Goal: Task Accomplishment & Management: Complete application form

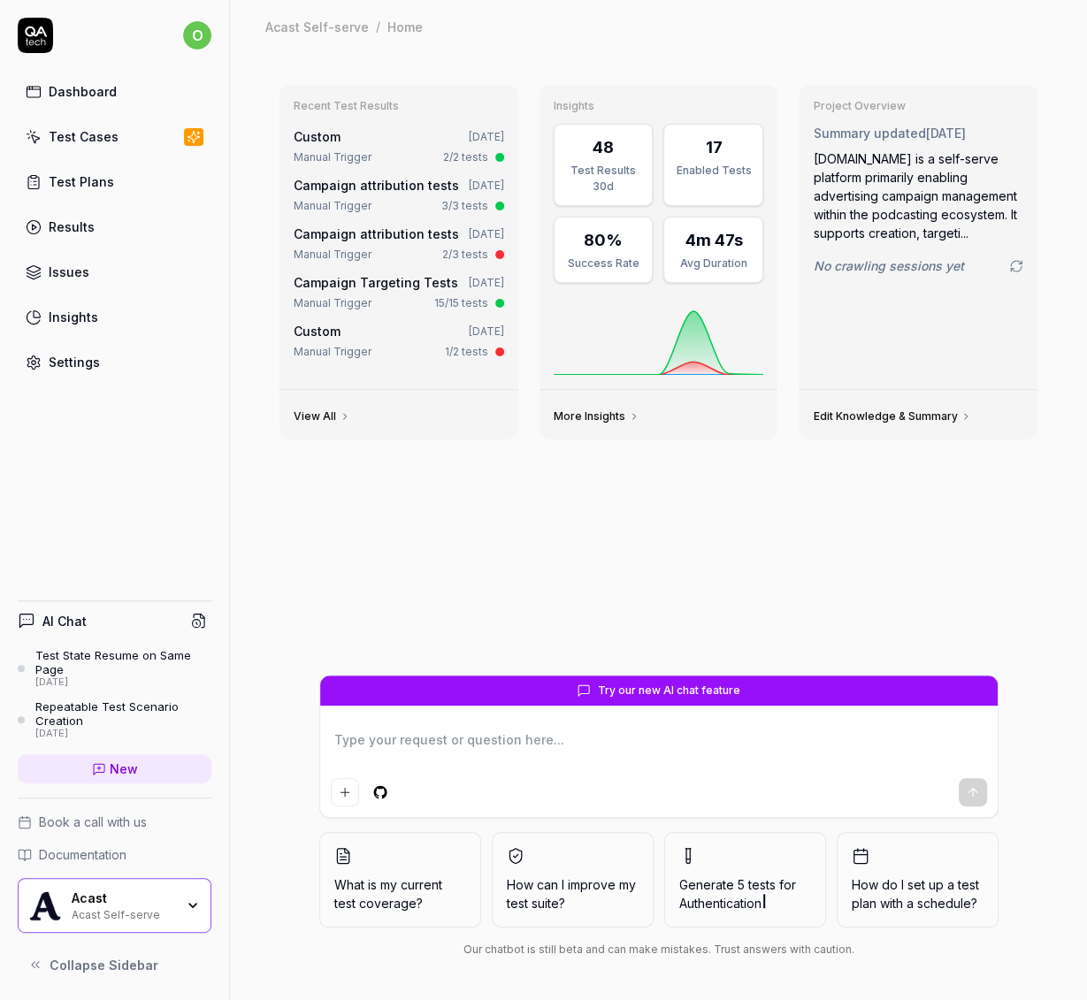
click at [146, 172] on link "Test Plans" at bounding box center [115, 182] width 194 height 34
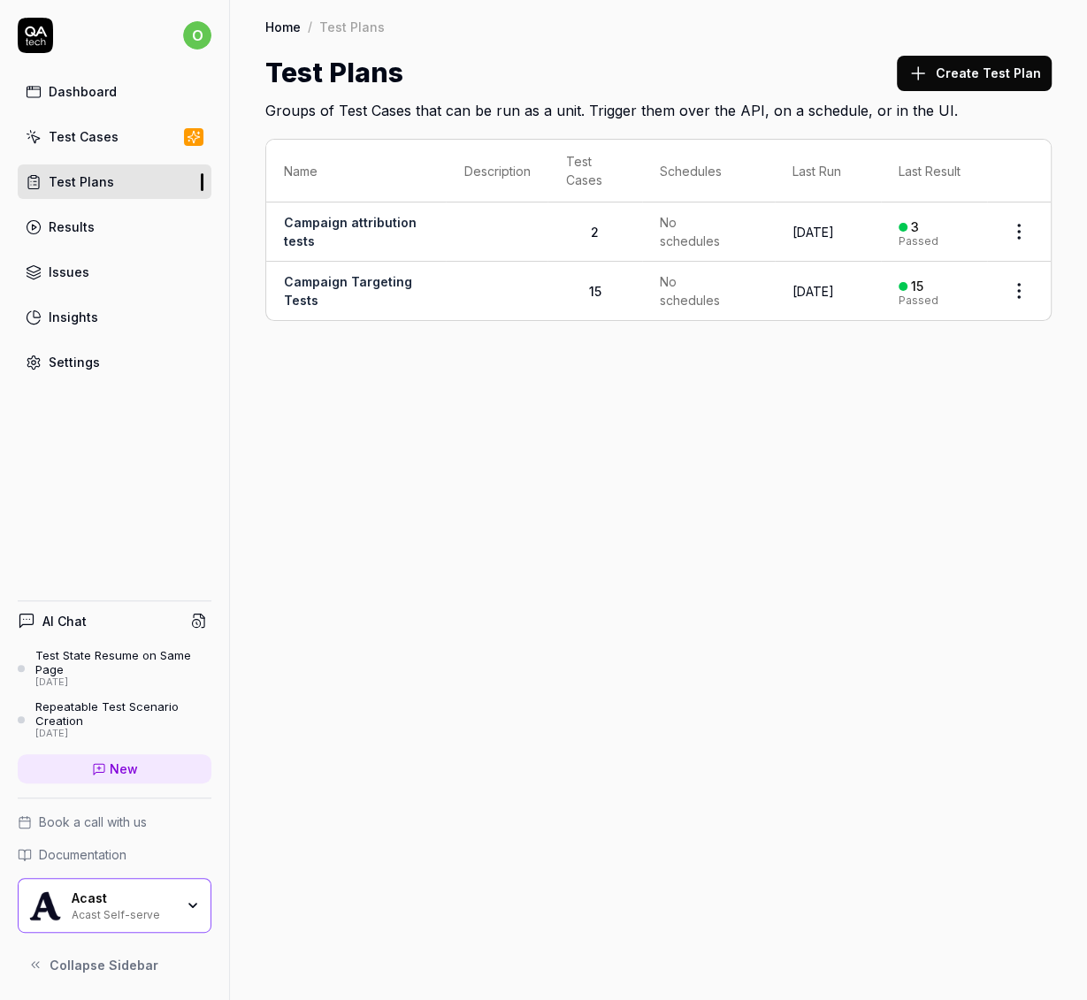
click at [382, 279] on link "Campaign Targeting Tests" at bounding box center [348, 291] width 128 height 34
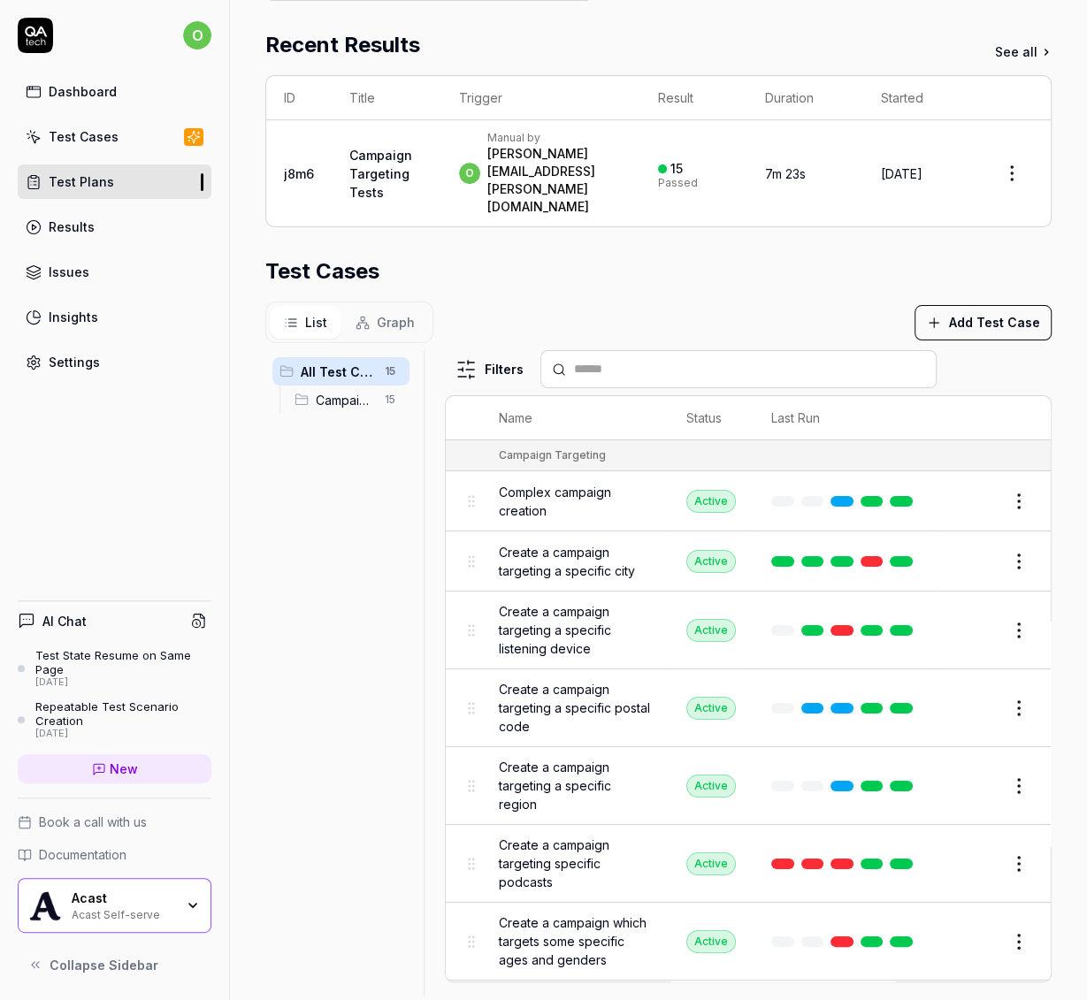
click at [713, 266] on section "Test Cases List Graph Add Test Case All Test Cases 15 Campaign Targeting 15 Fil…" at bounding box center [658, 626] width 786 height 741
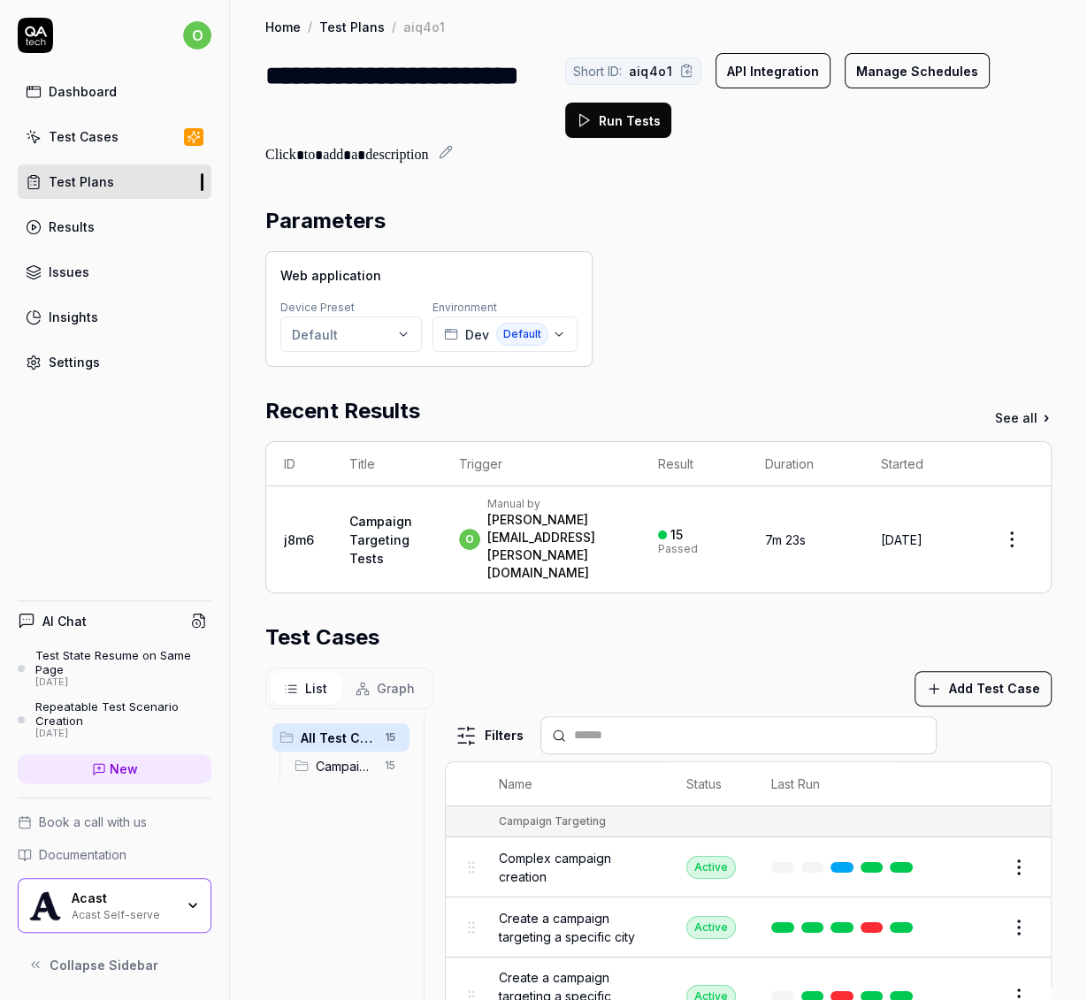
click at [85, 92] on div "Dashboard" at bounding box center [83, 91] width 68 height 19
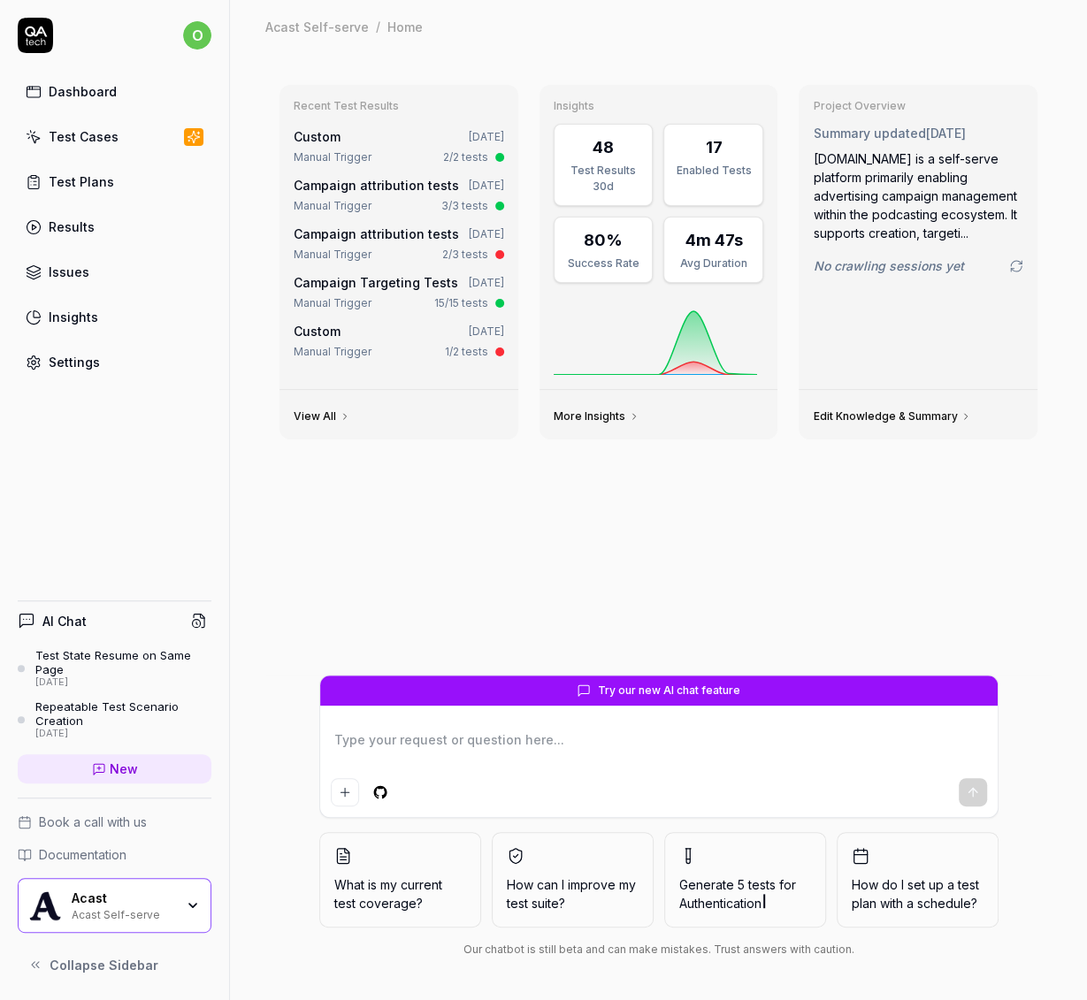
type textarea "*"
click at [121, 185] on link "Test Plans" at bounding box center [115, 182] width 194 height 34
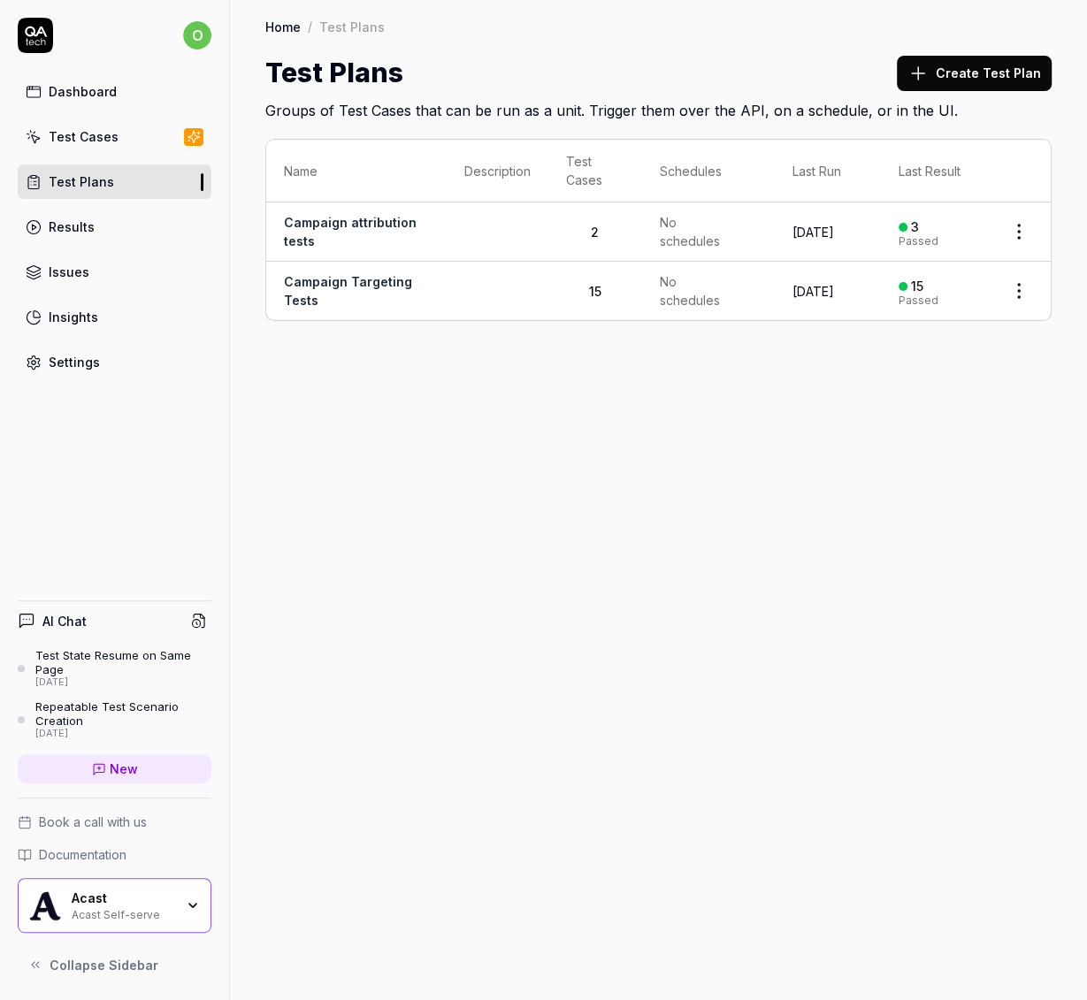
click at [106, 139] on div "Test Cases" at bounding box center [84, 136] width 70 height 19
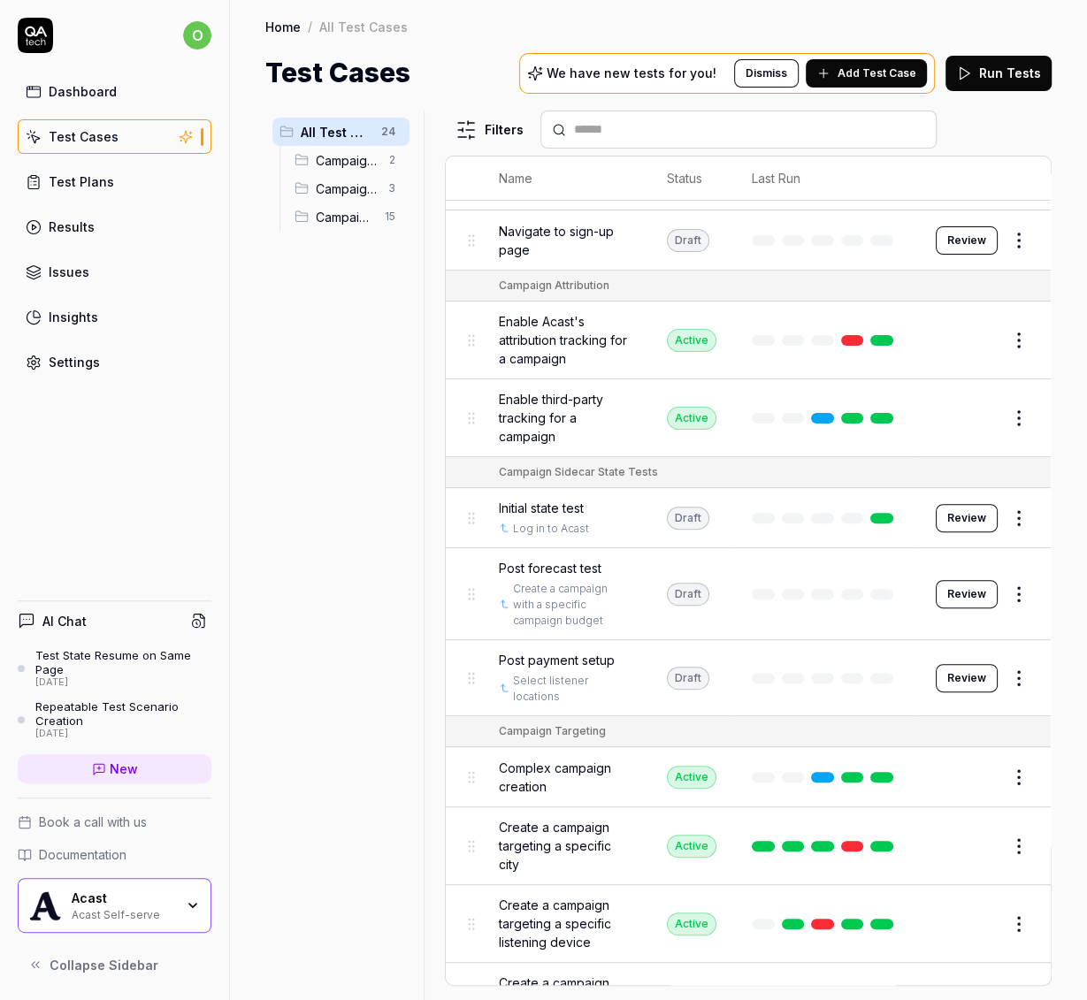
scroll to position [249, 0]
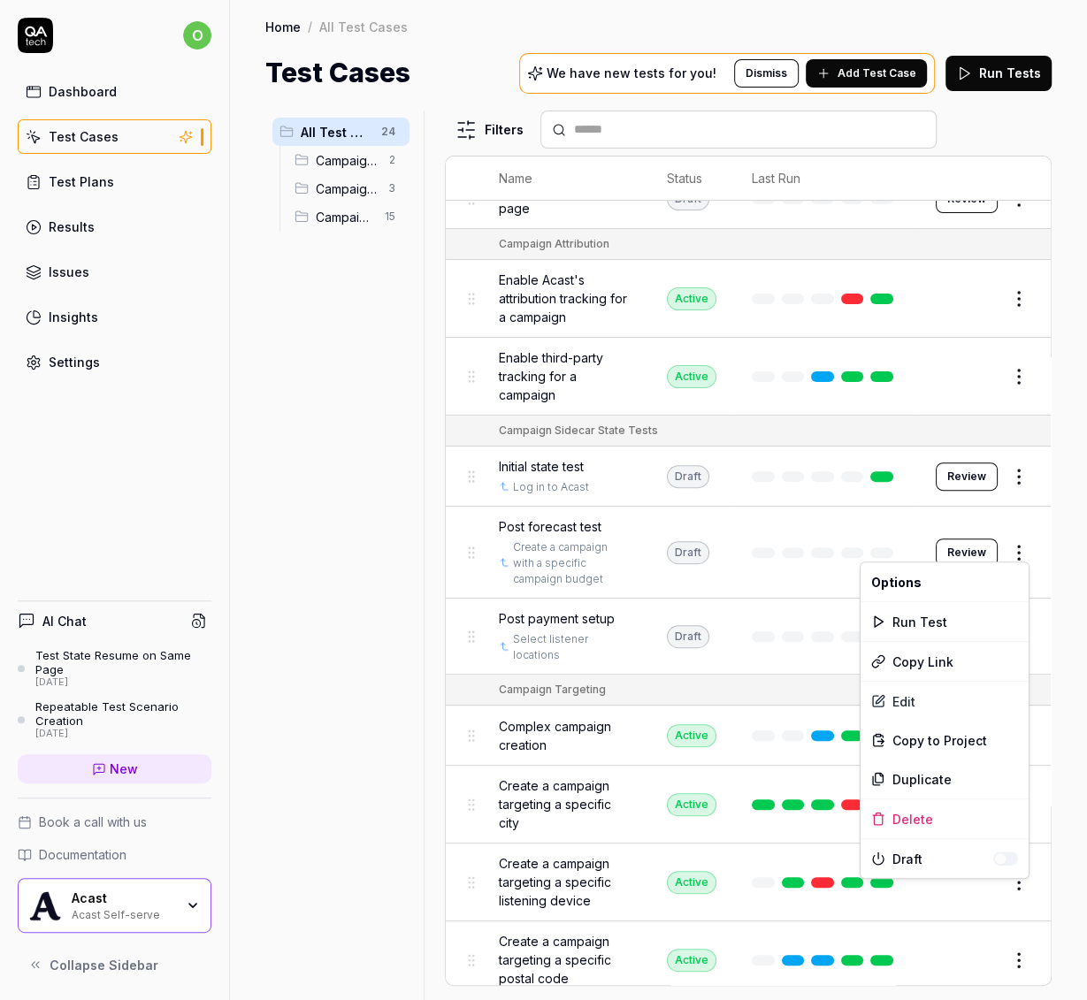
click at [1031, 544] on html "o Dashboard Test Cases Test Plans Results Issues Insights Settings AI Chat Test…" at bounding box center [543, 500] width 1087 height 1000
click at [87, 201] on html "o Dashboard Test Cases Test Plans Results Issues Insights Settings AI Chat Test…" at bounding box center [543, 500] width 1087 height 1000
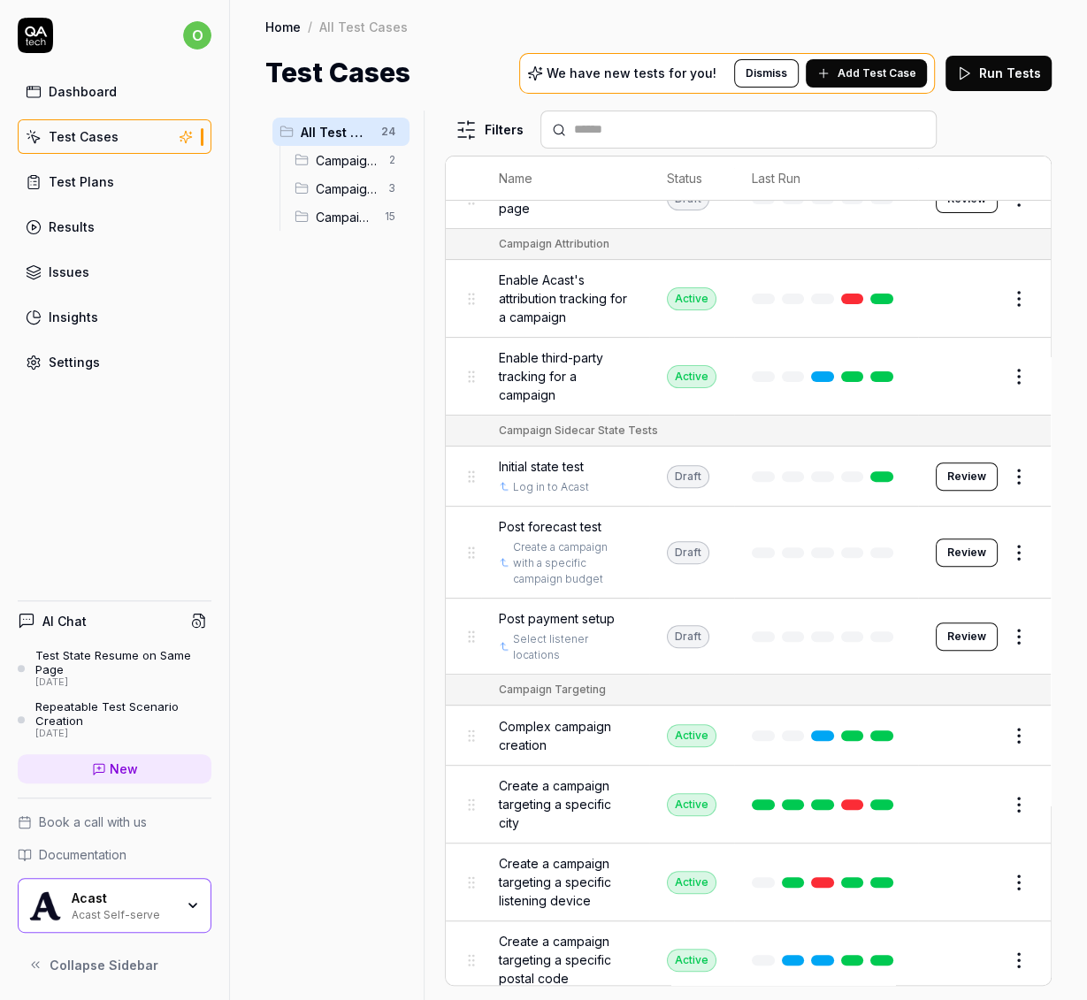
click at [101, 185] on div "Test Plans" at bounding box center [81, 181] width 65 height 19
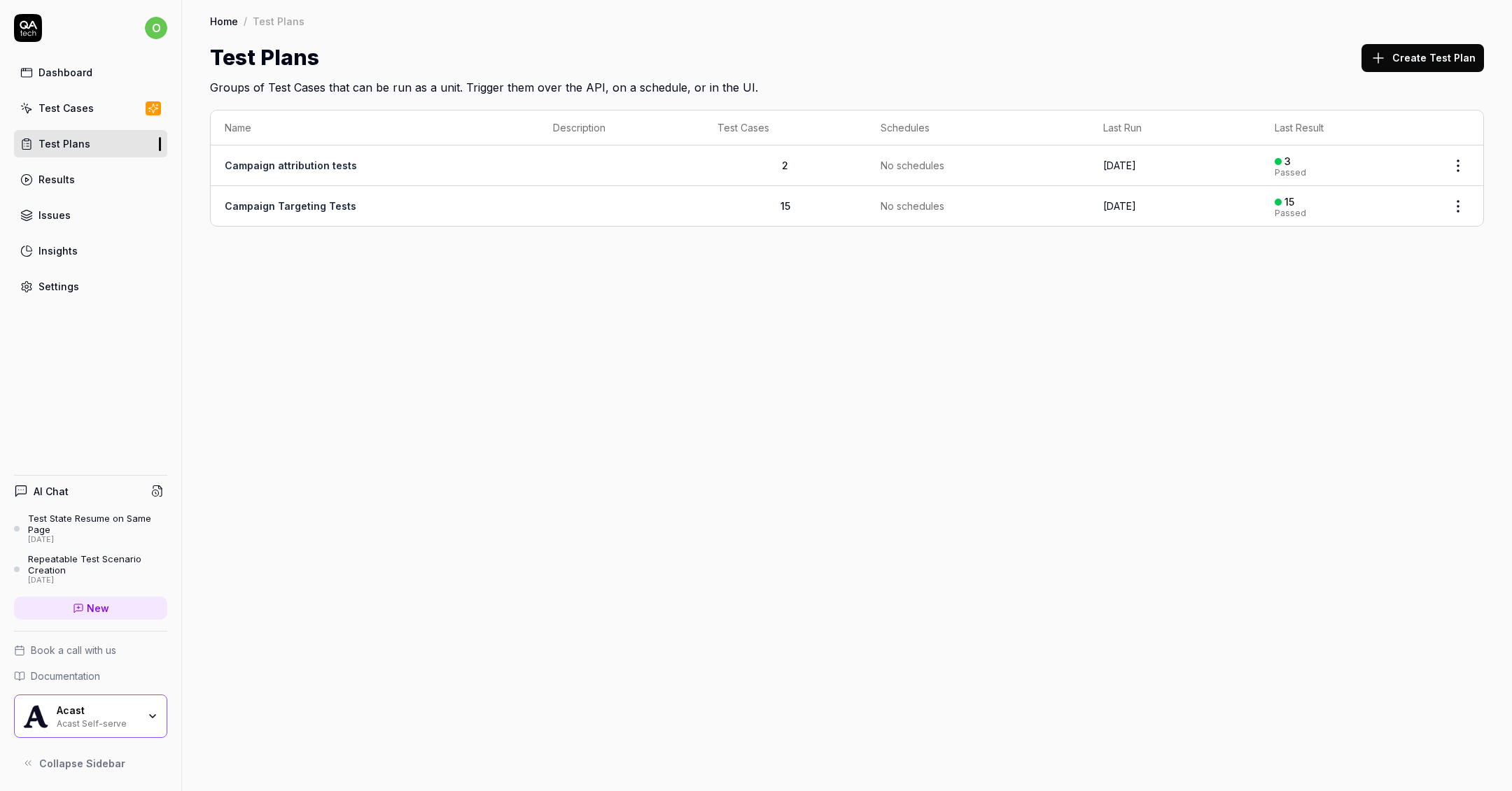
click at [1396, 63] on button "Create Test Plan" at bounding box center [1423, 58] width 123 height 28
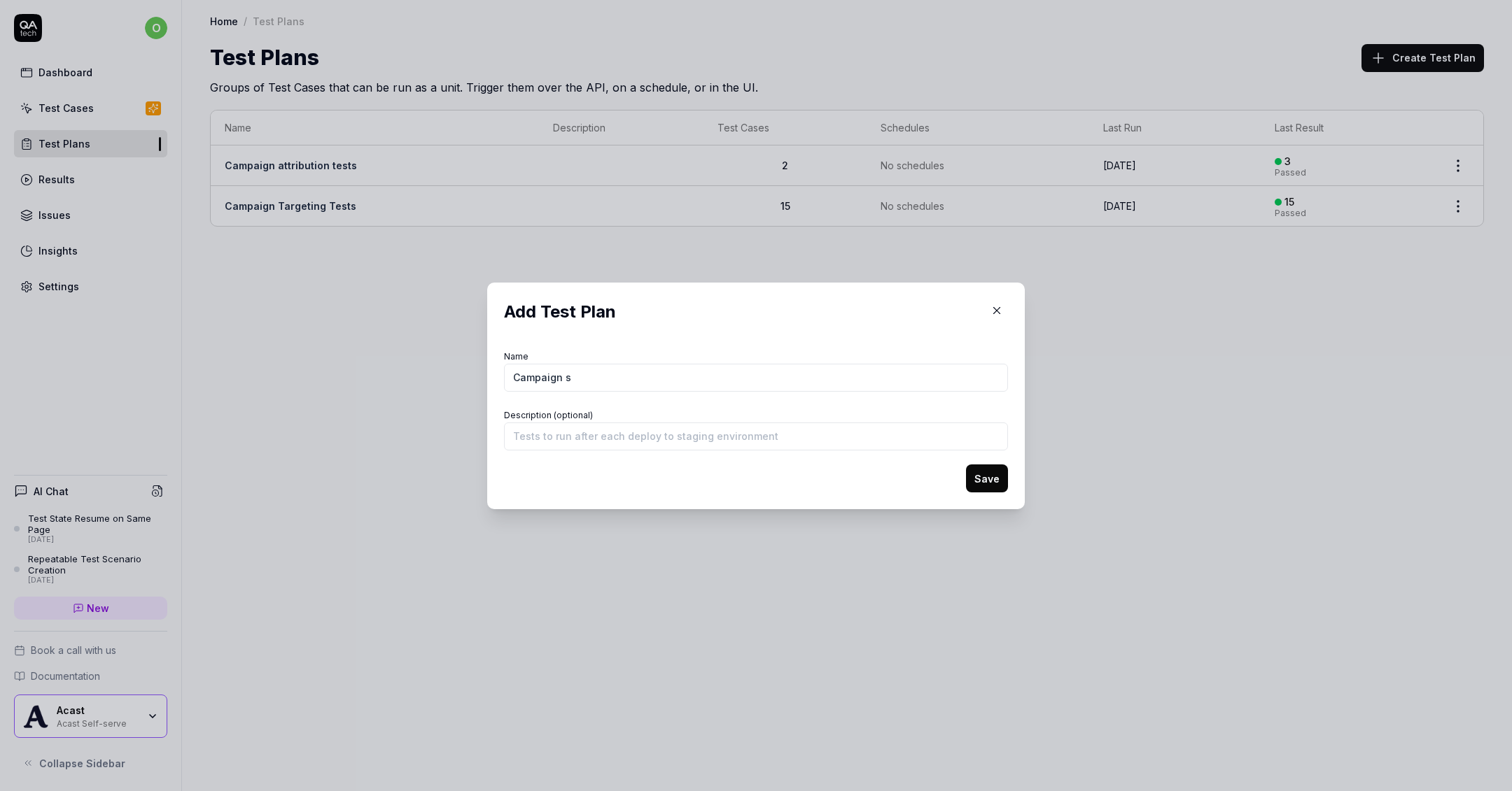
type input "Campaign Sidecar State Tests"
click at [630, 445] on input "Description (optional)" at bounding box center [756, 436] width 504 height 28
click at [982, 464] on button "Save" at bounding box center [987, 478] width 42 height 28
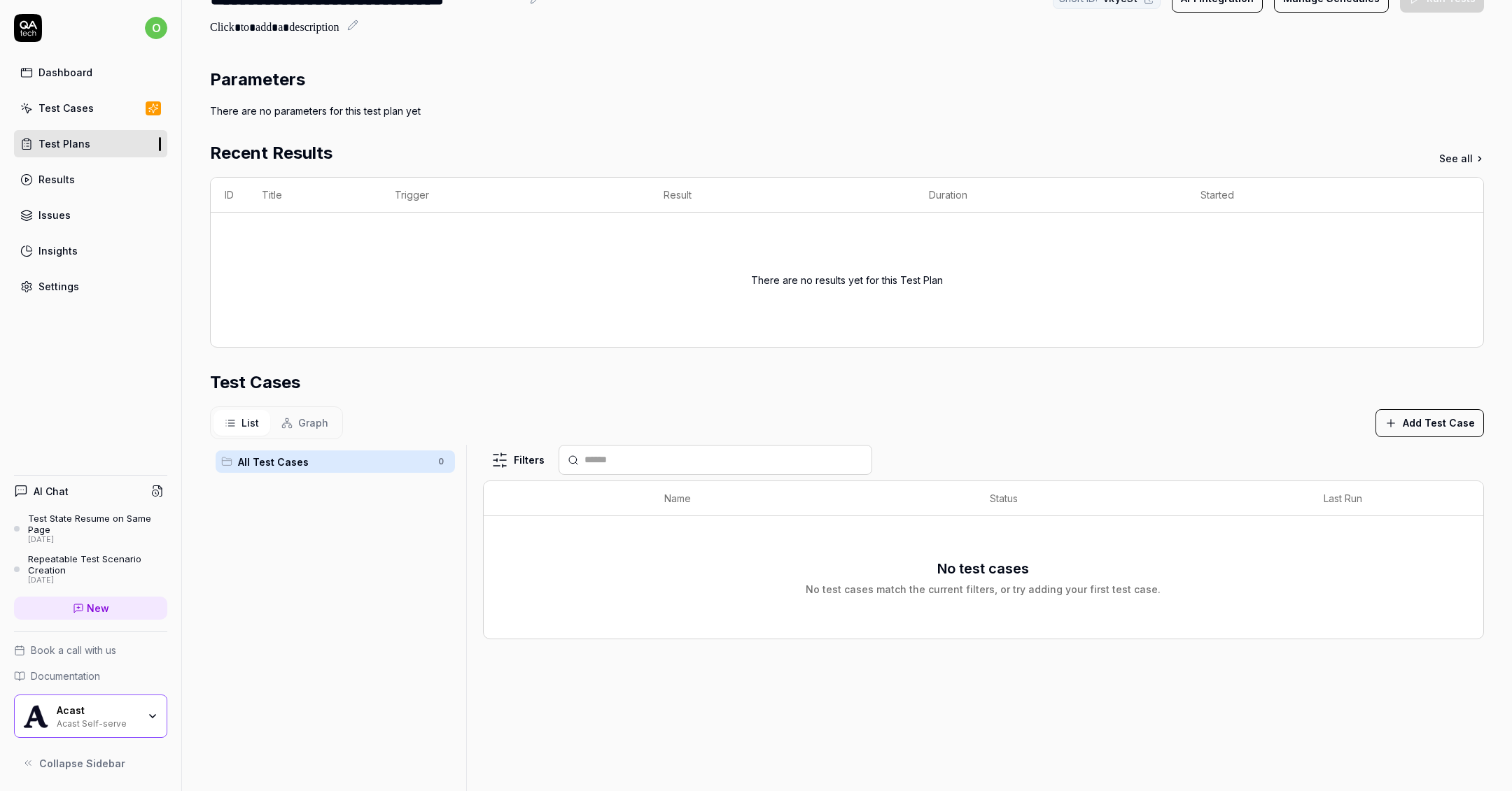
scroll to position [89, 0]
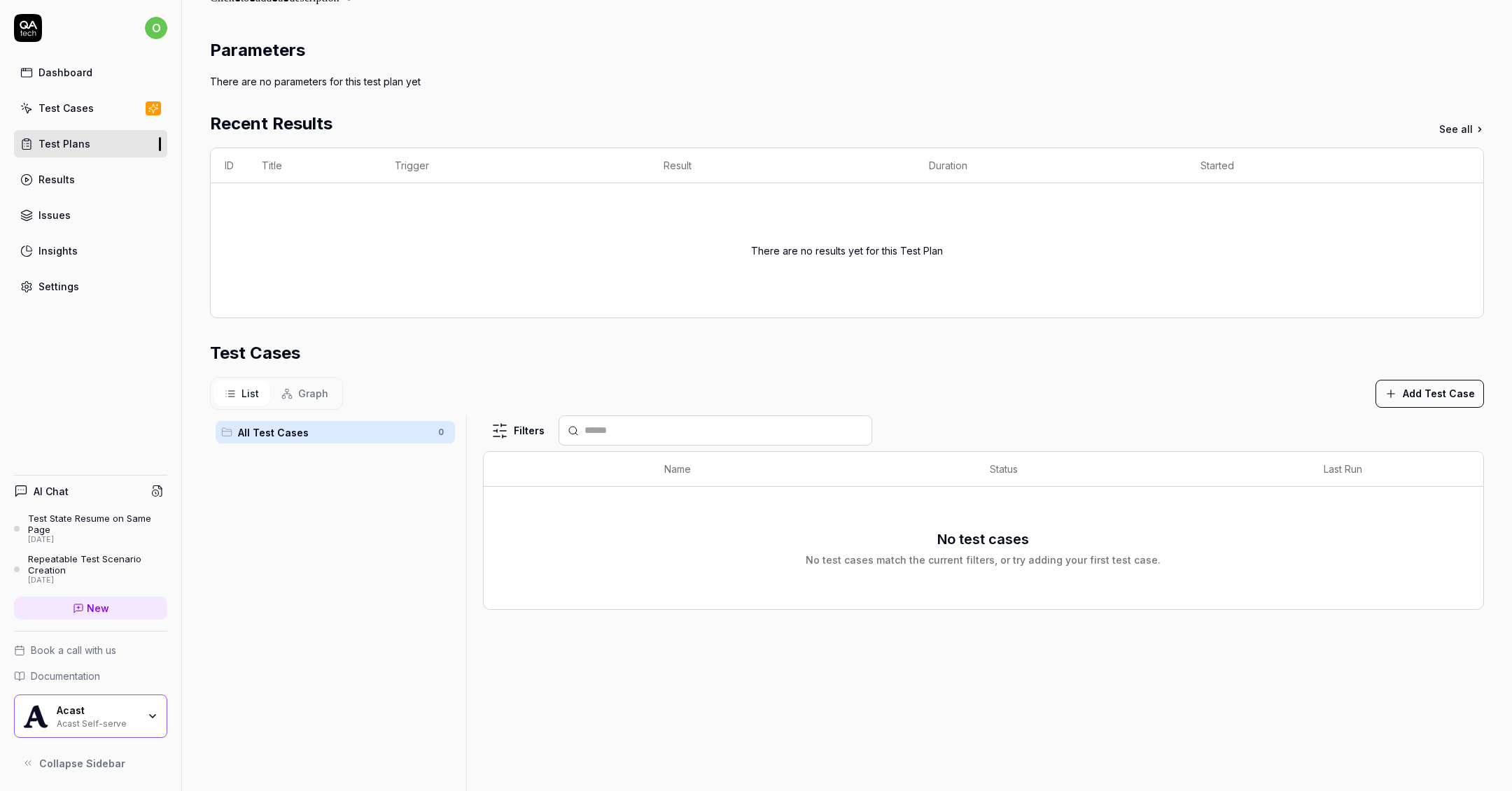
click at [1403, 392] on button "Add Test Case" at bounding box center [1429, 393] width 108 height 28
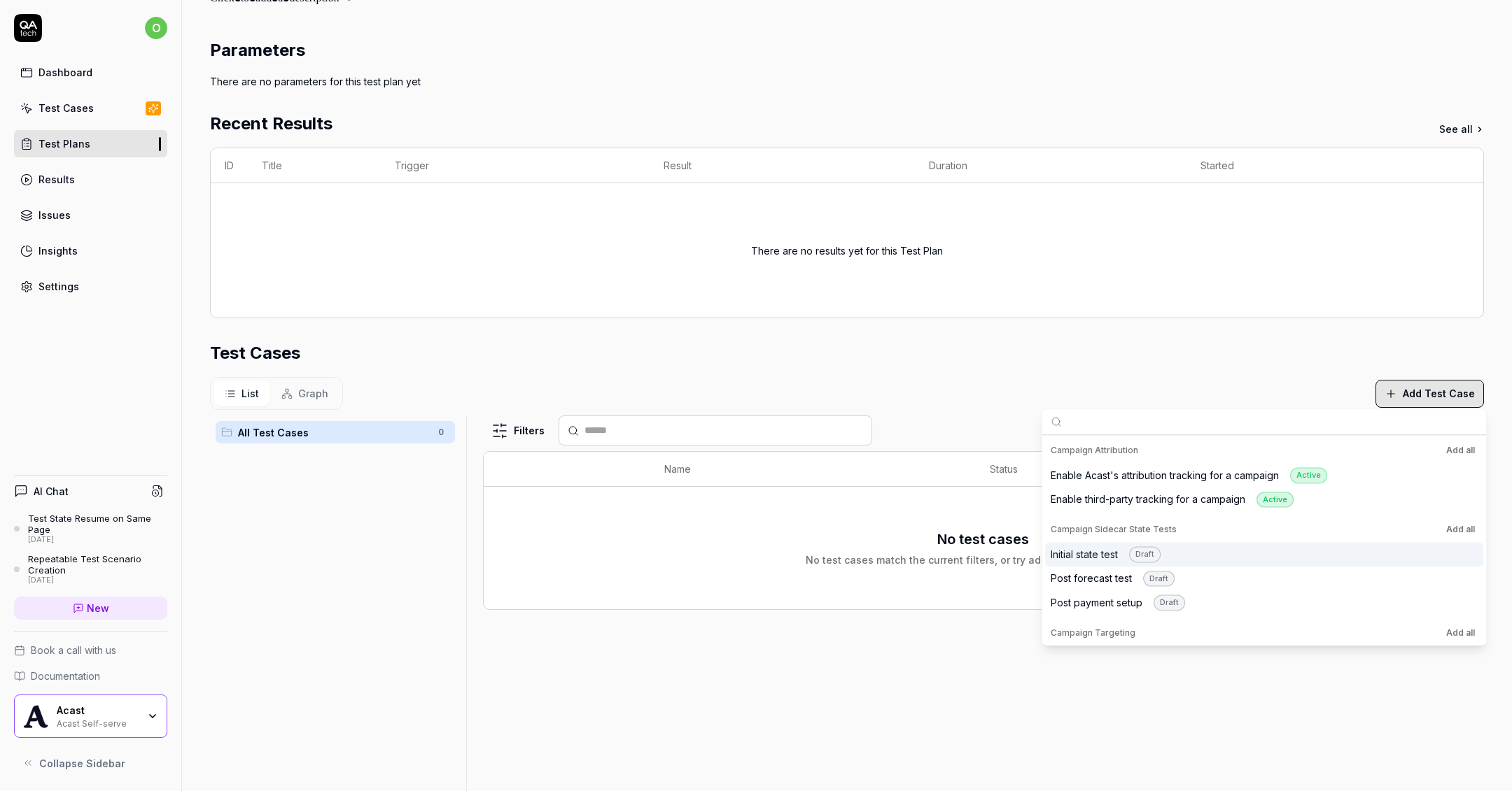
click at [1110, 555] on div "Initial state test Draft" at bounding box center [1105, 554] width 110 height 16
click at [1108, 583] on div "Post forecast test Draft" at bounding box center [1112, 579] width 124 height 16
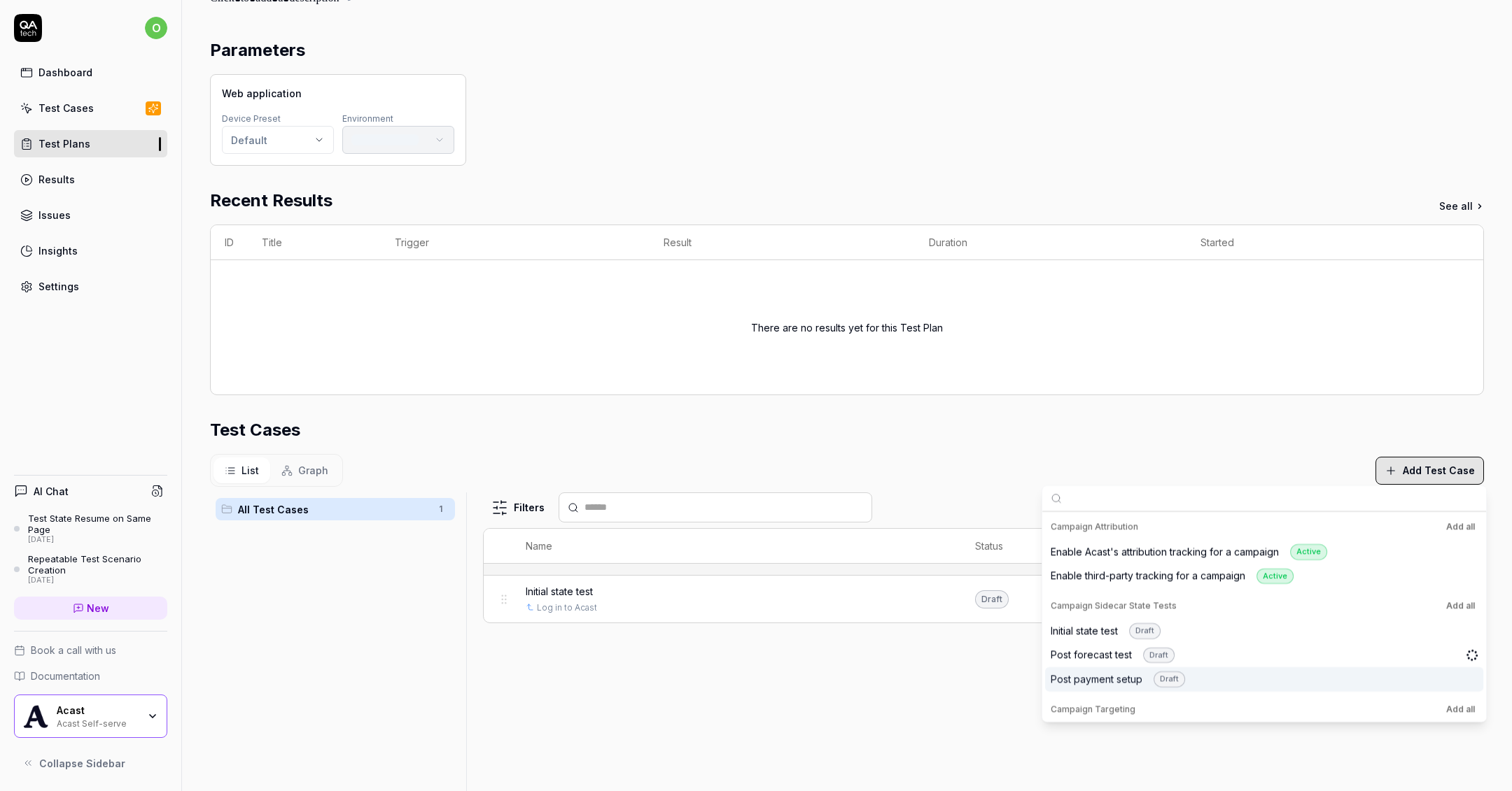
click at [1108, 595] on div "Campaign Sidecar State Tests Add all" at bounding box center [1264, 607] width 438 height 25
click at [1097, 672] on div "Post payment setup Draft" at bounding box center [1118, 679] width 135 height 16
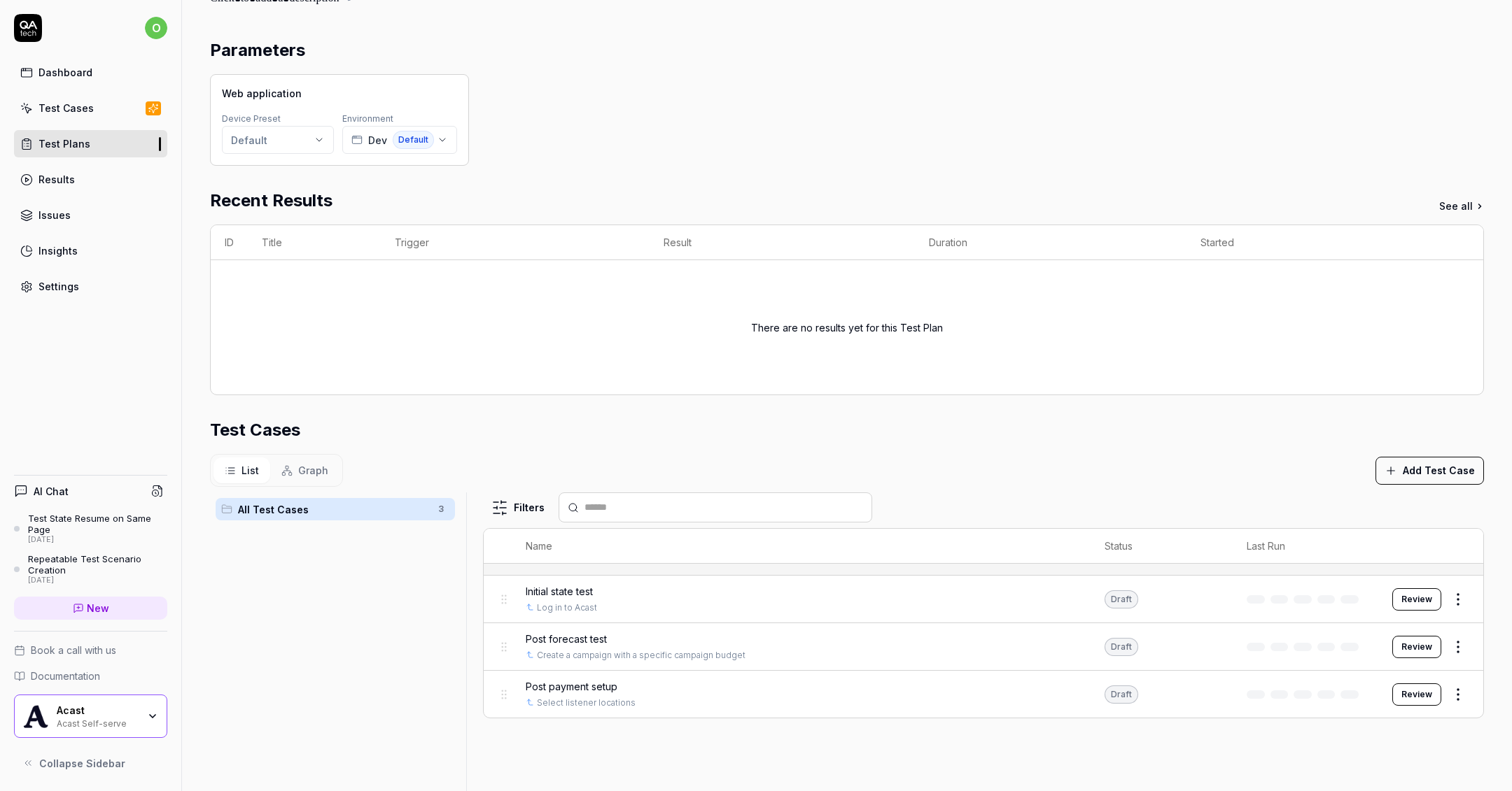
click at [824, 744] on div "Filters Name Status Last Run Initial state test Log in to Acast Draft Review Po…" at bounding box center [983, 748] width 1001 height 512
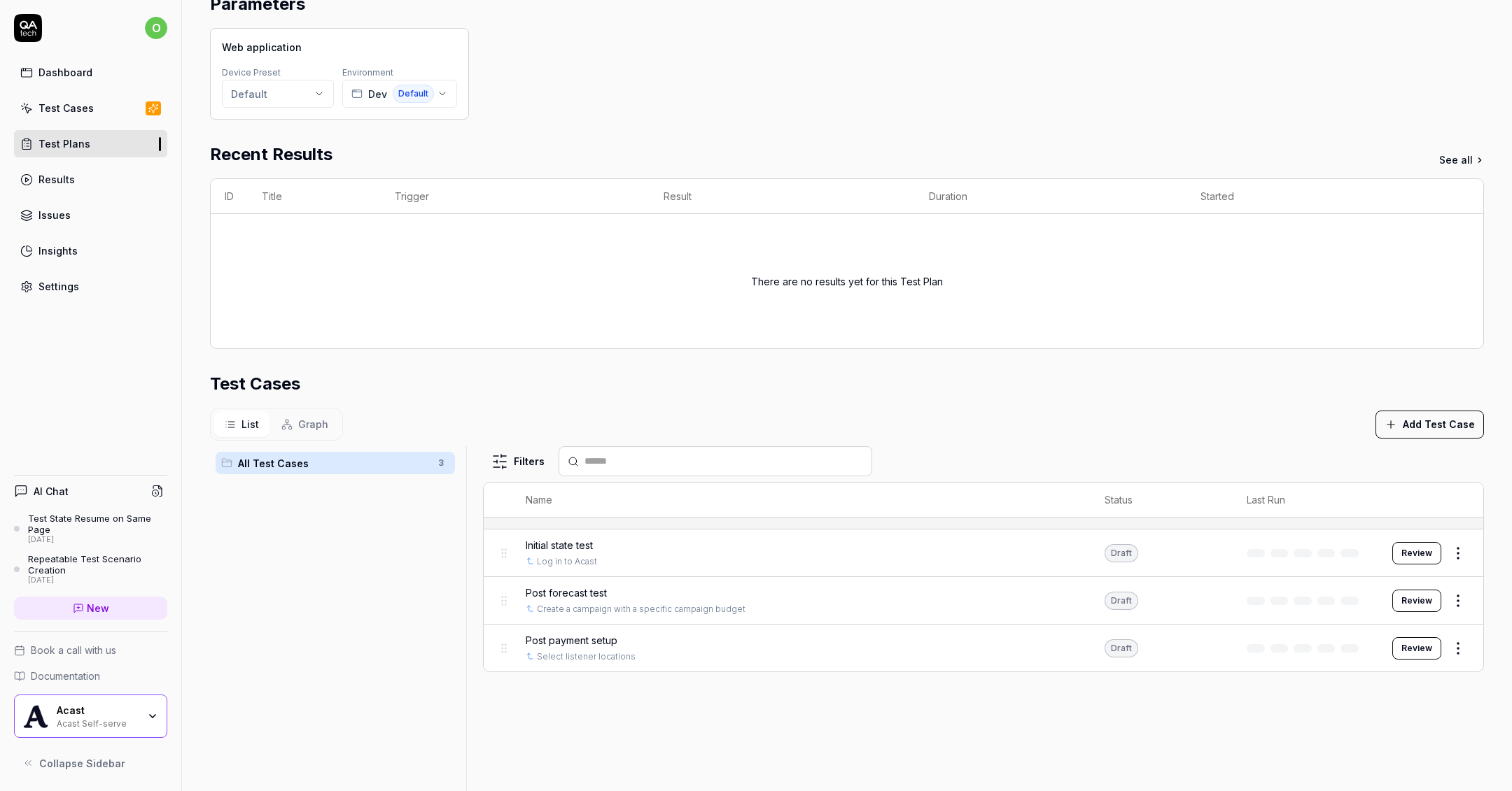
click at [1470, 554] on html "**********" at bounding box center [756, 396] width 1512 height 791
click at [665, 541] on html "**********" at bounding box center [756, 396] width 1512 height 791
click at [585, 538] on span "Initial state test" at bounding box center [559, 545] width 67 height 15
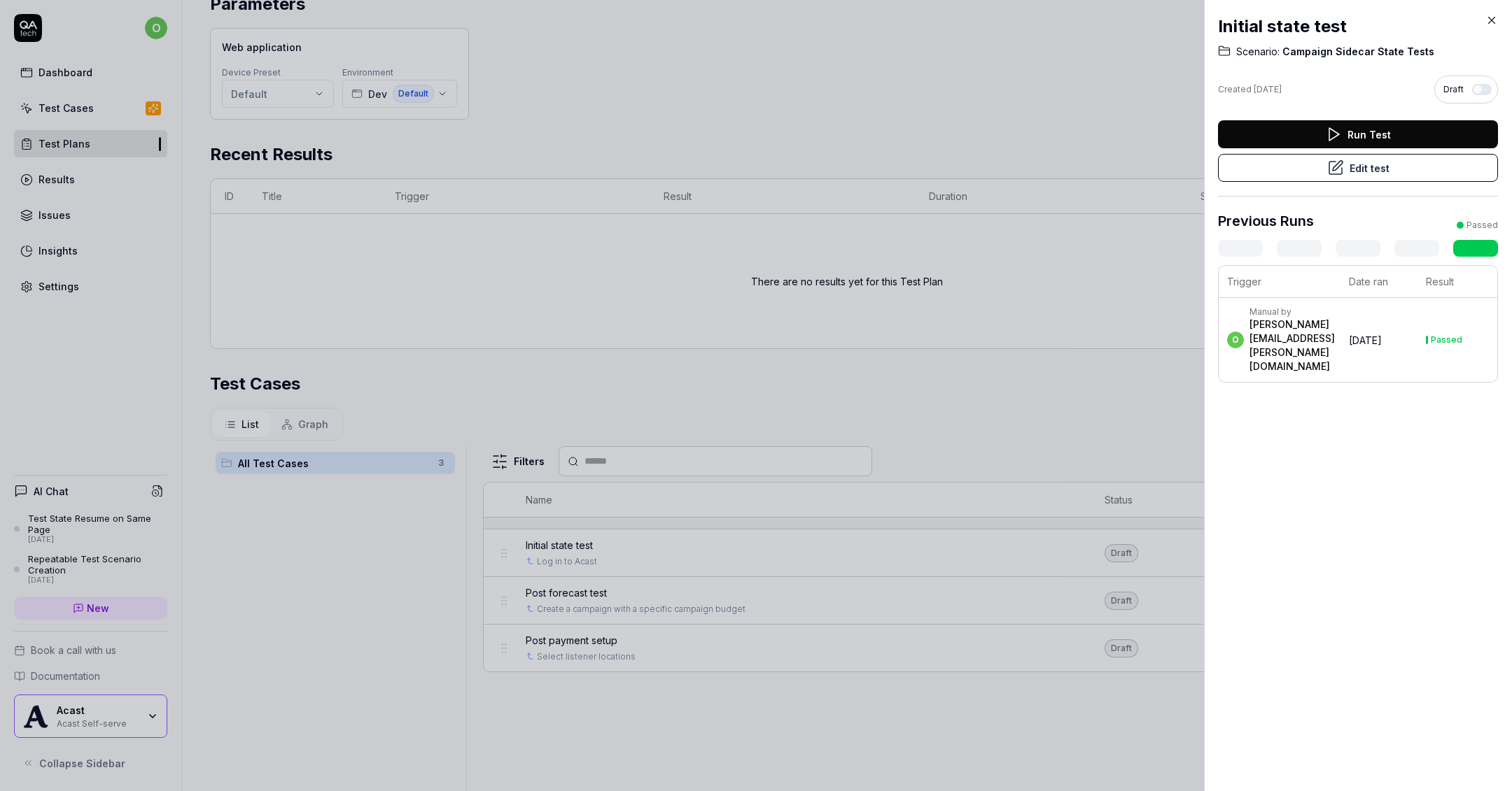
click at [1404, 167] on button "Edit test" at bounding box center [1358, 168] width 280 height 28
click at [908, 293] on div at bounding box center [756, 396] width 1512 height 791
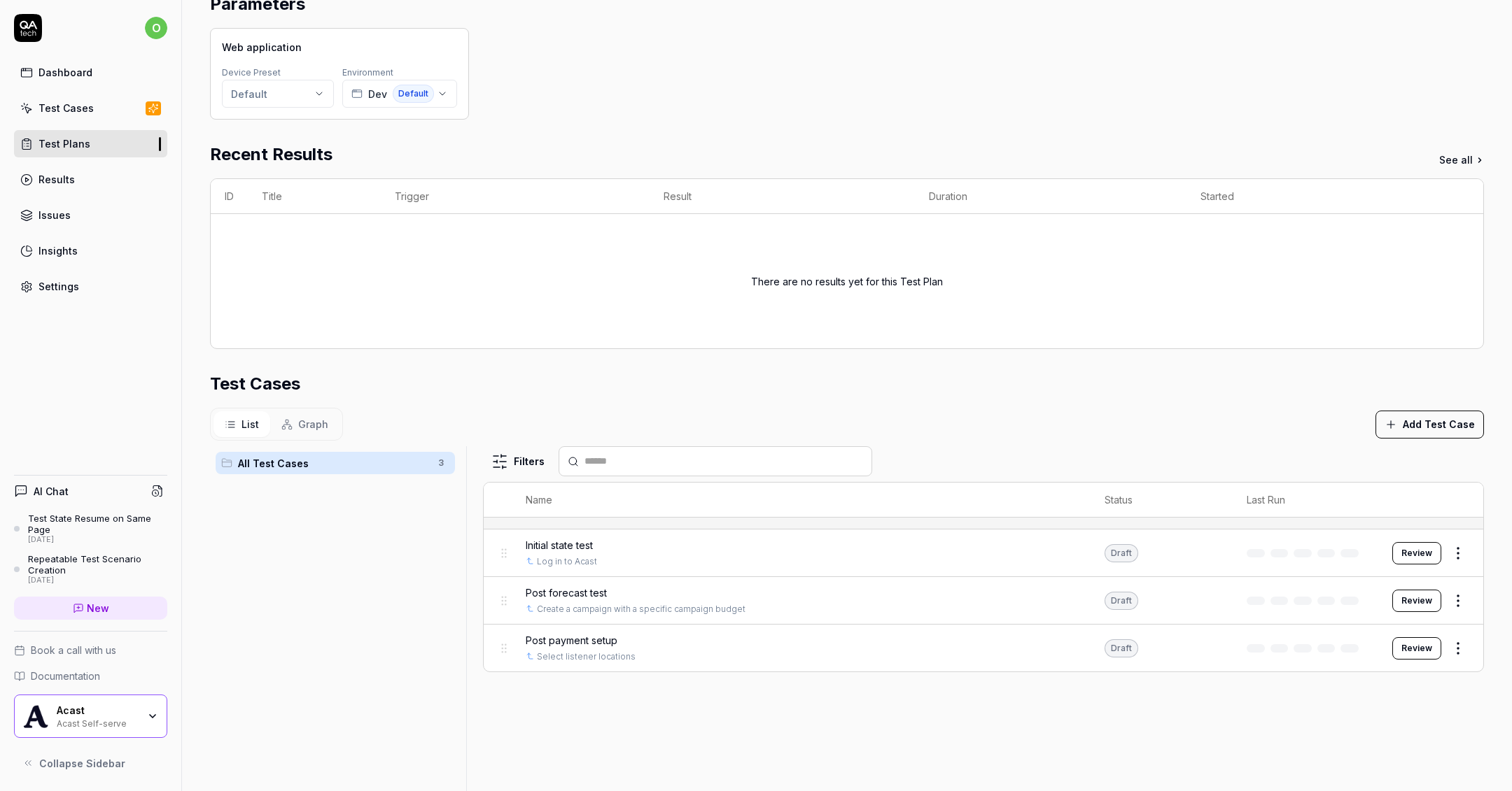
click at [627, 585] on div "Post forecast test" at bounding box center [801, 592] width 551 height 15
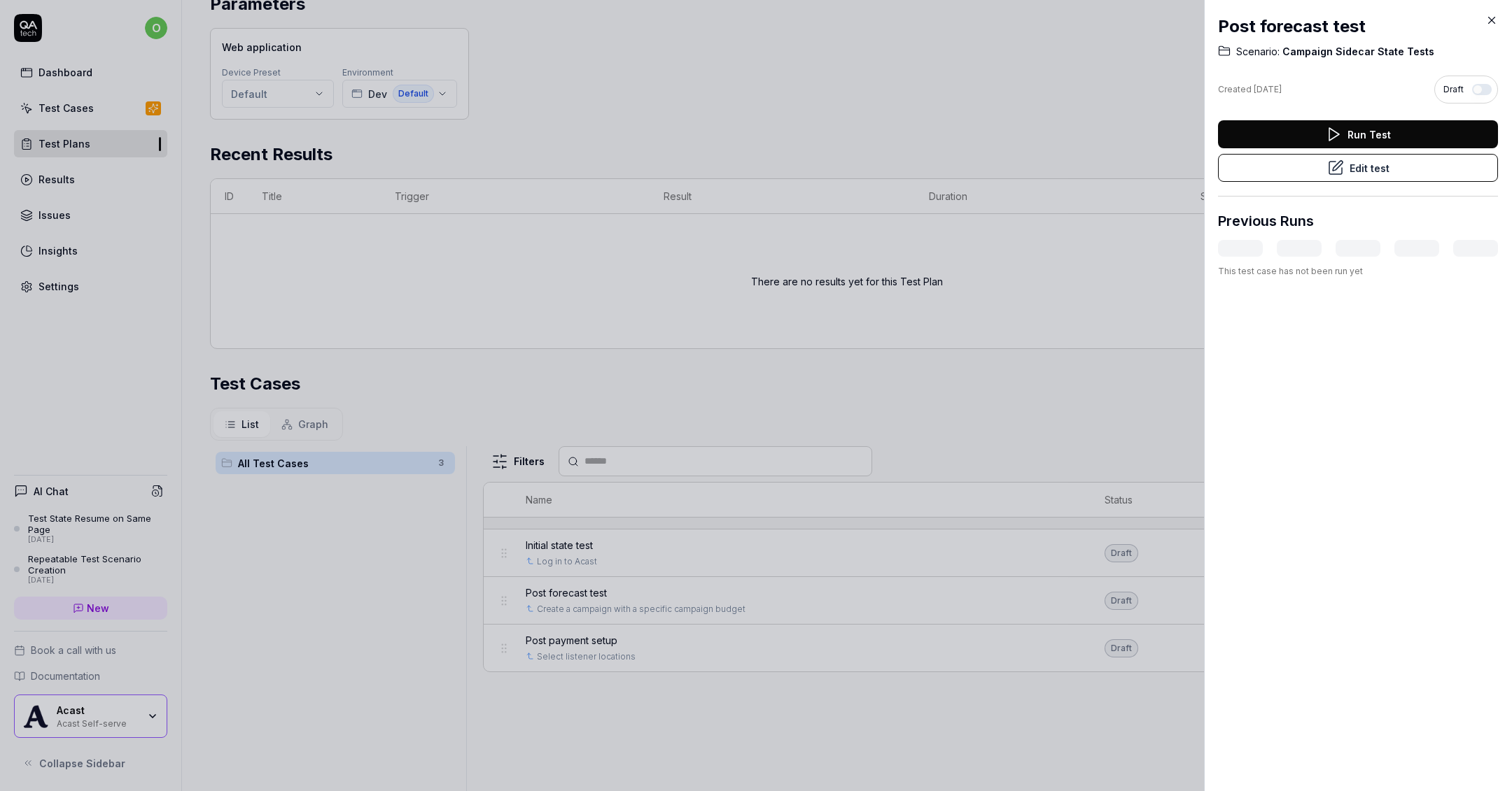
click at [1420, 168] on button "Edit test" at bounding box center [1358, 168] width 280 height 28
click at [745, 562] on div at bounding box center [756, 396] width 1512 height 791
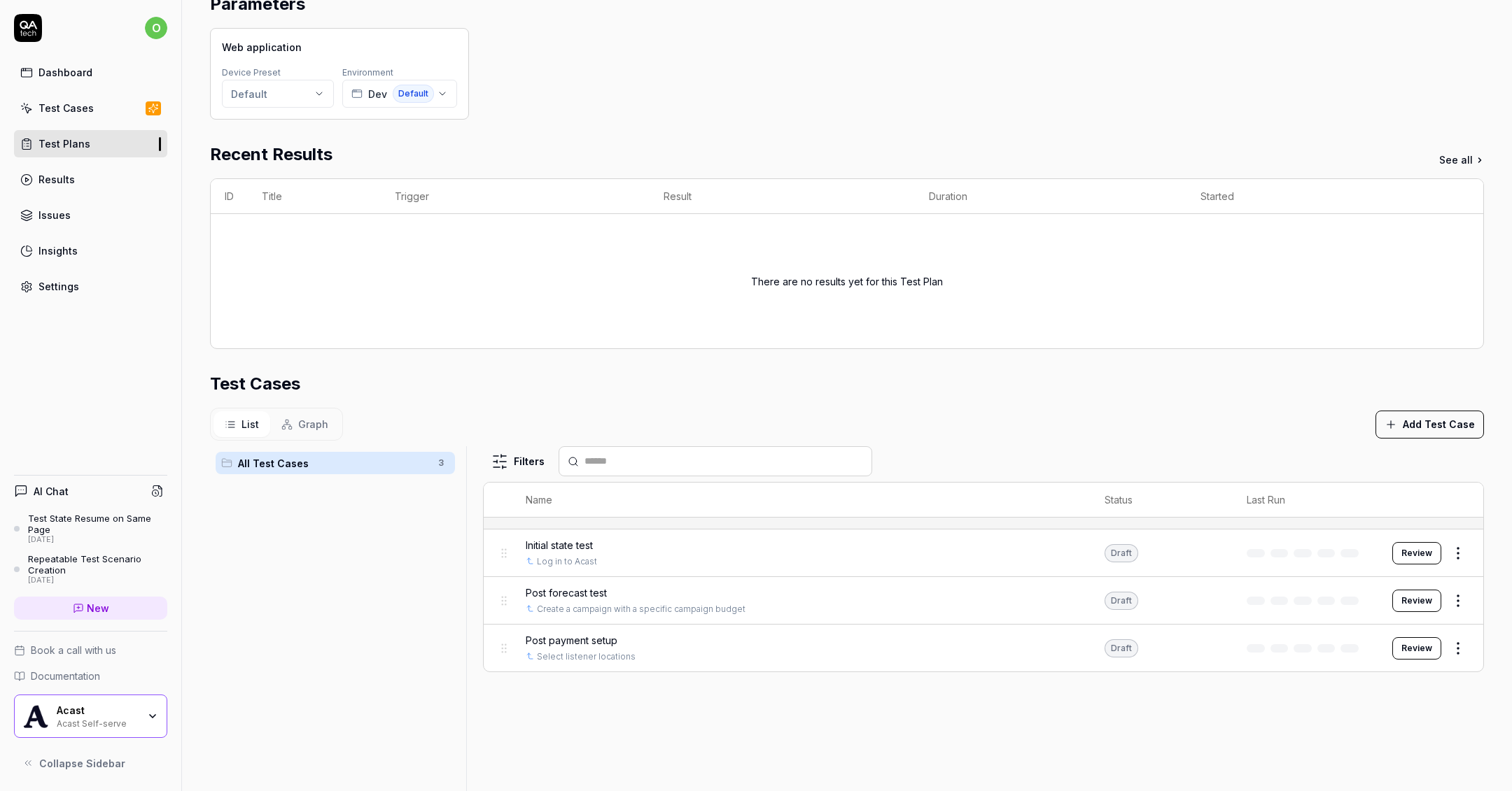
click at [738, 640] on div "Post payment setup" at bounding box center [801, 641] width 551 height 15
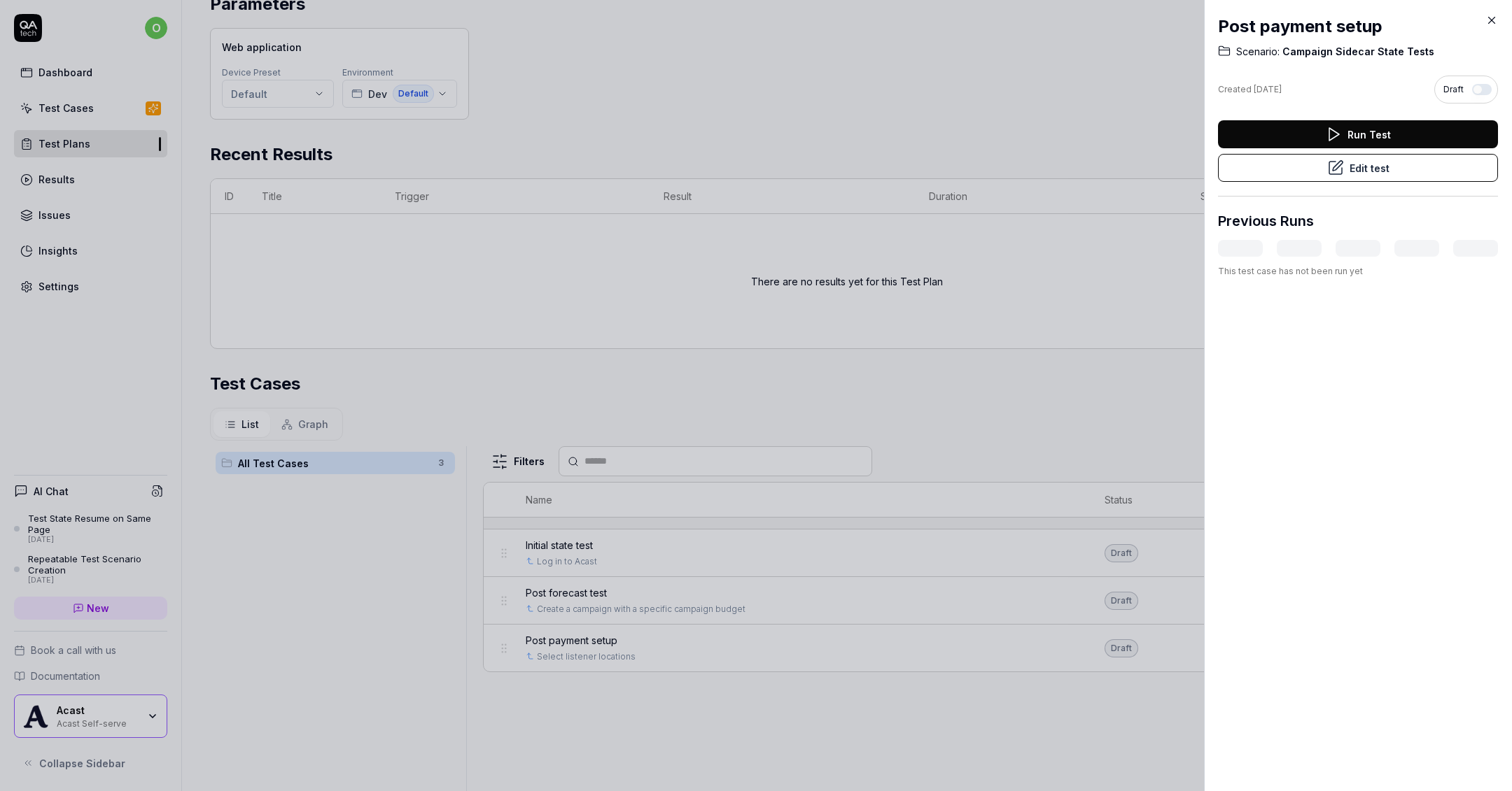
click at [1305, 156] on button "Edit test" at bounding box center [1358, 168] width 280 height 28
click at [1143, 88] on div at bounding box center [756, 396] width 1512 height 791
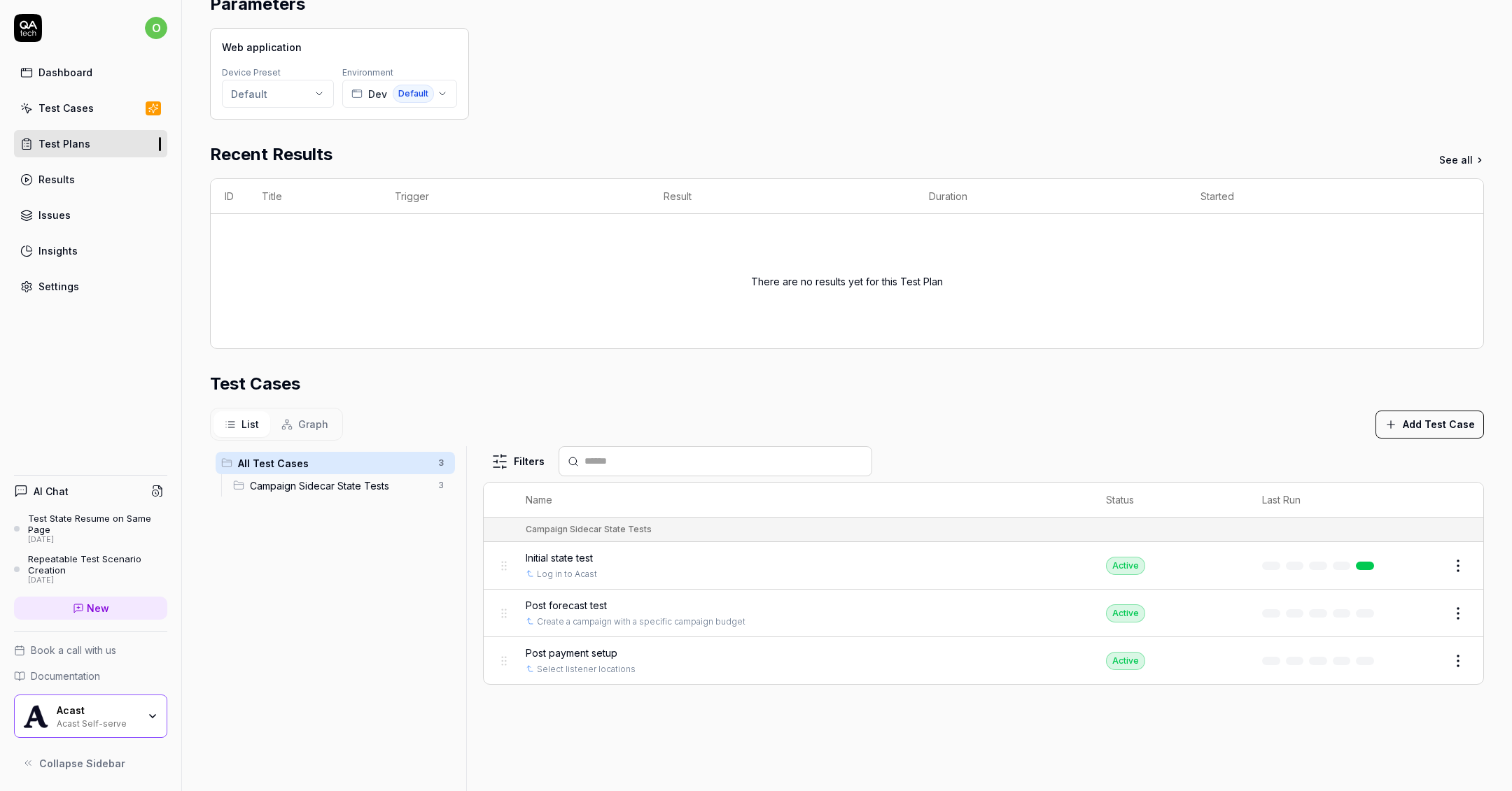
click at [125, 131] on link "Test Plans" at bounding box center [91, 144] width 153 height 27
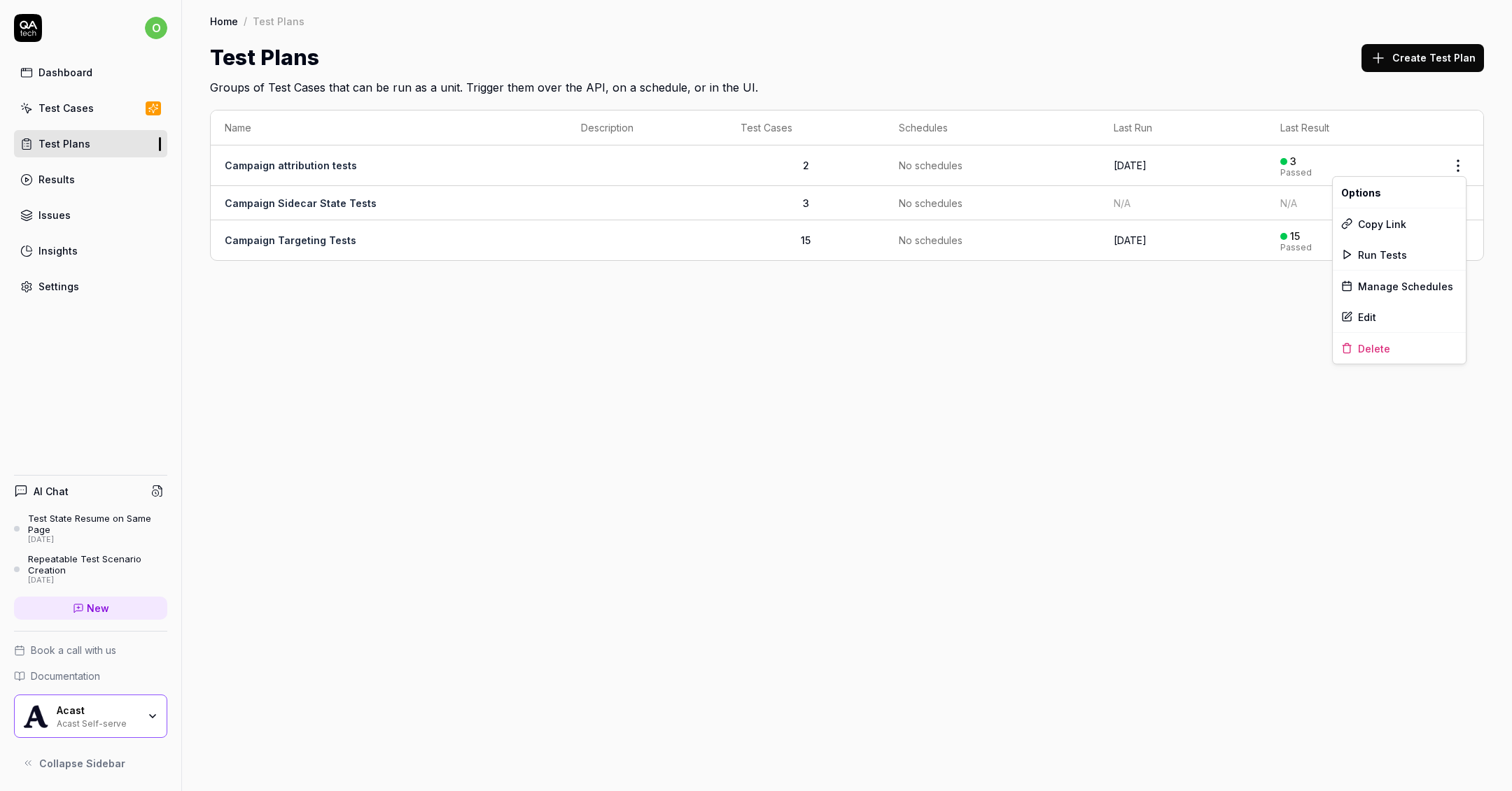
click at [1456, 169] on html "o Dashboard Test Cases Test Plans Results Issues Insights Settings AI Chat Test…" at bounding box center [756, 396] width 1512 height 791
click at [904, 524] on html "o Dashboard Test Cases Test Plans Results Issues Insights Settings AI Chat Test…" at bounding box center [756, 396] width 1512 height 791
click at [154, 714] on icon "button" at bounding box center [153, 717] width 11 height 11
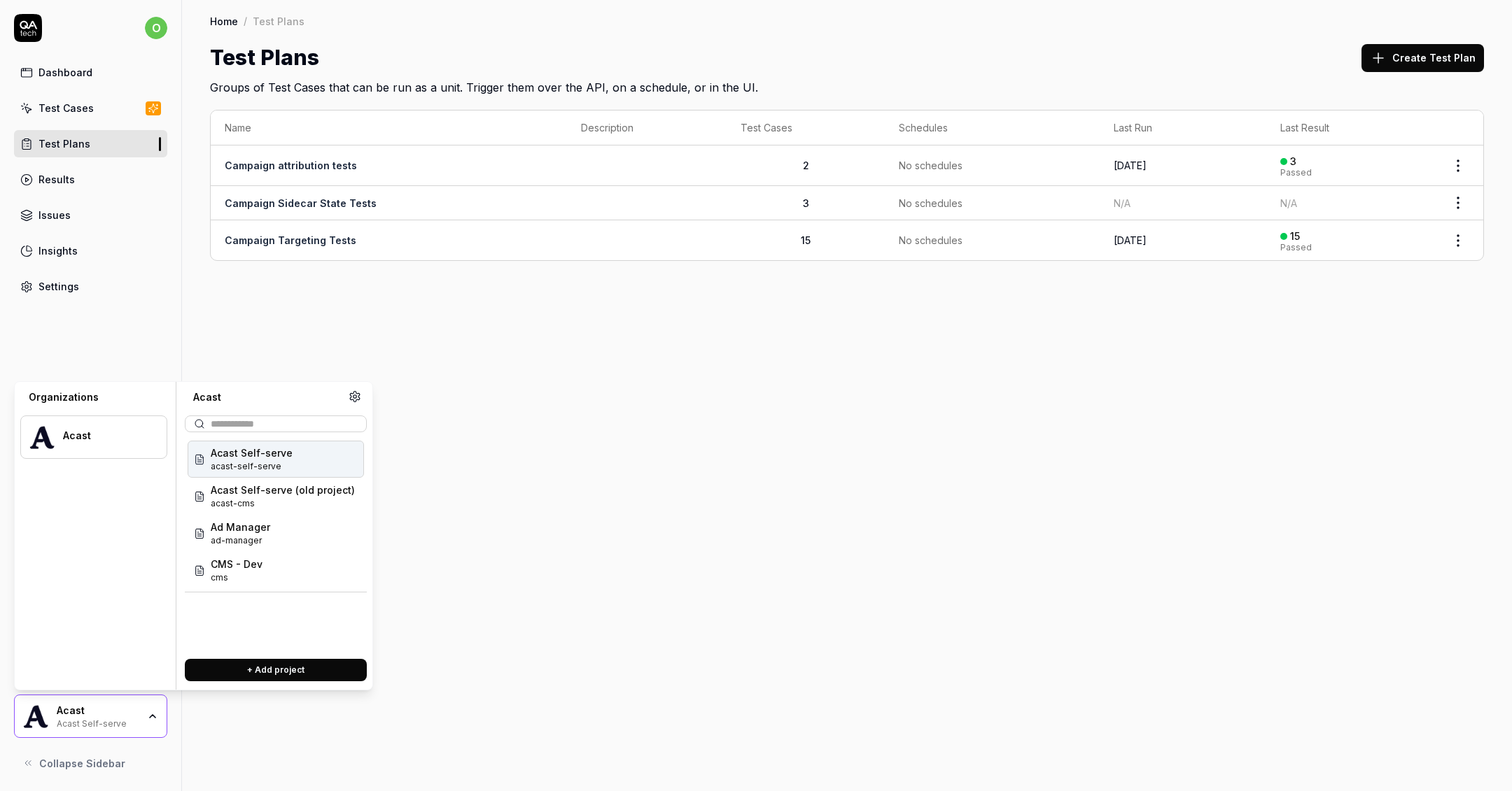
click at [154, 714] on icon "button" at bounding box center [153, 717] width 11 height 11
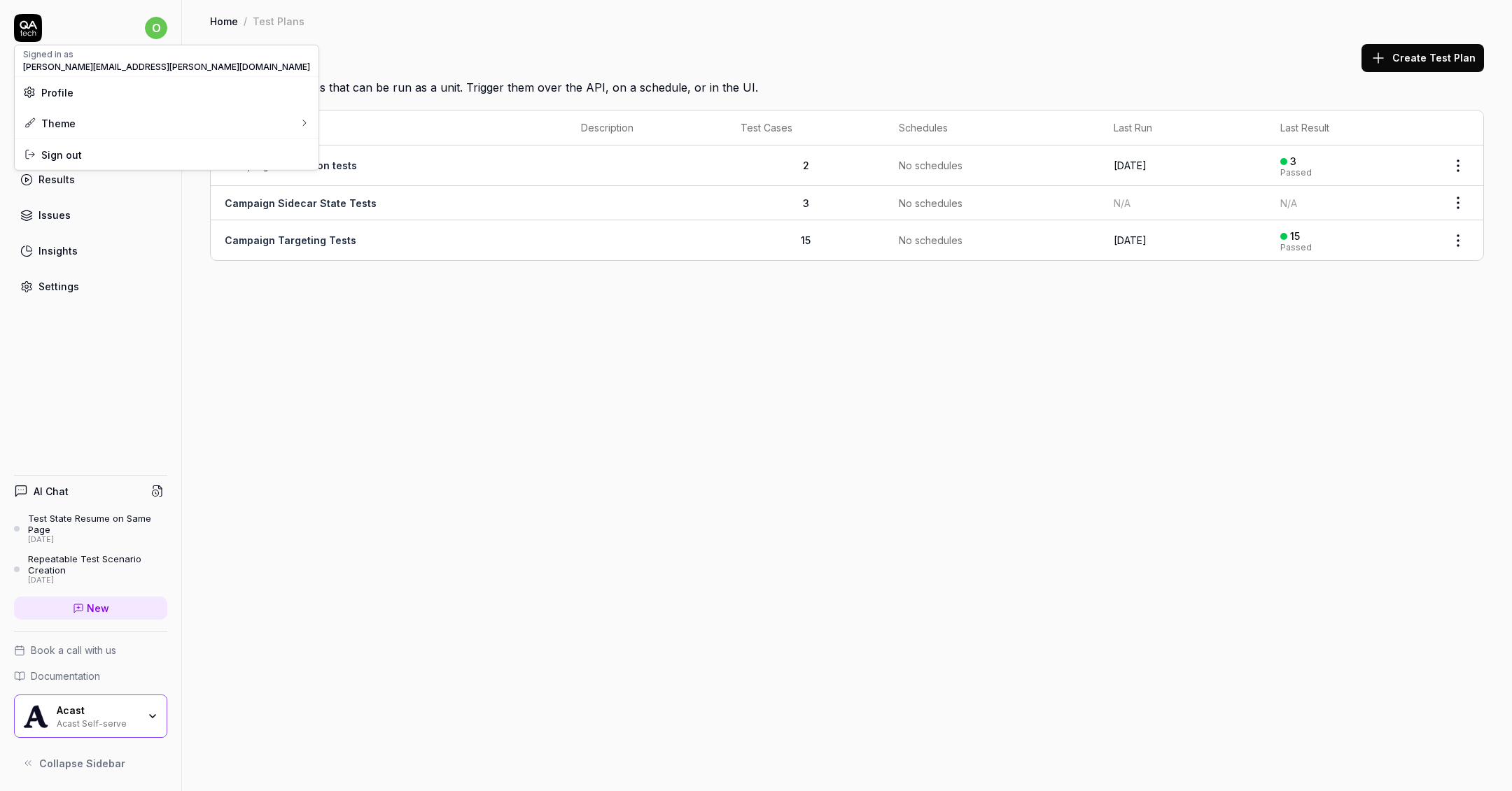
click at [157, 40] on html "o Dashboard Test Cases Test Plans Results Issues Insights Settings AI Chat Test…" at bounding box center [756, 396] width 1512 height 791
click at [225, 157] on div "Dark" at bounding box center [217, 157] width 34 height 21
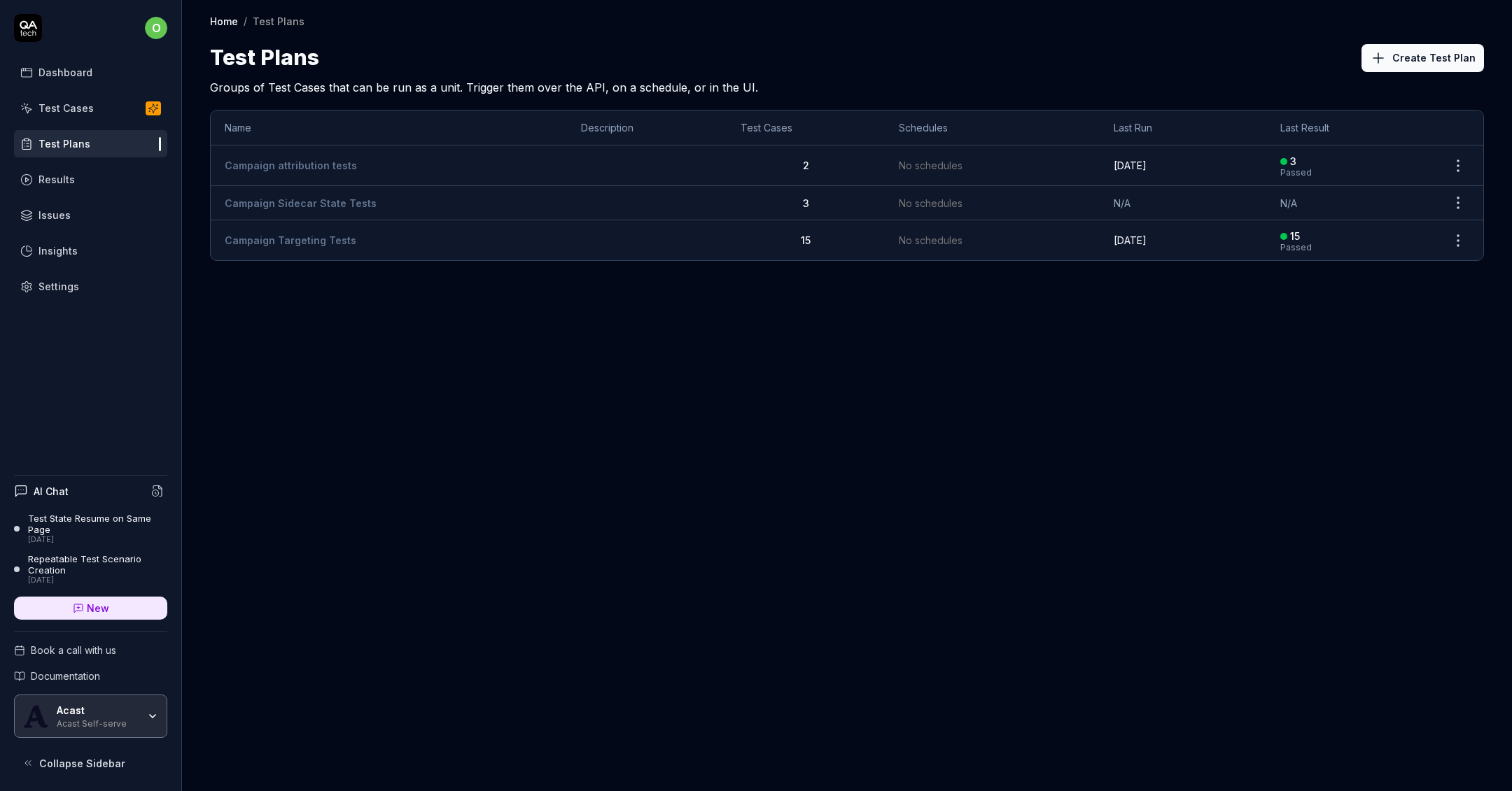
click at [302, 313] on div "Home / Test Plans Home / Test Plans Test Plans Create Test Plan Groups of Test …" at bounding box center [847, 396] width 1330 height 791
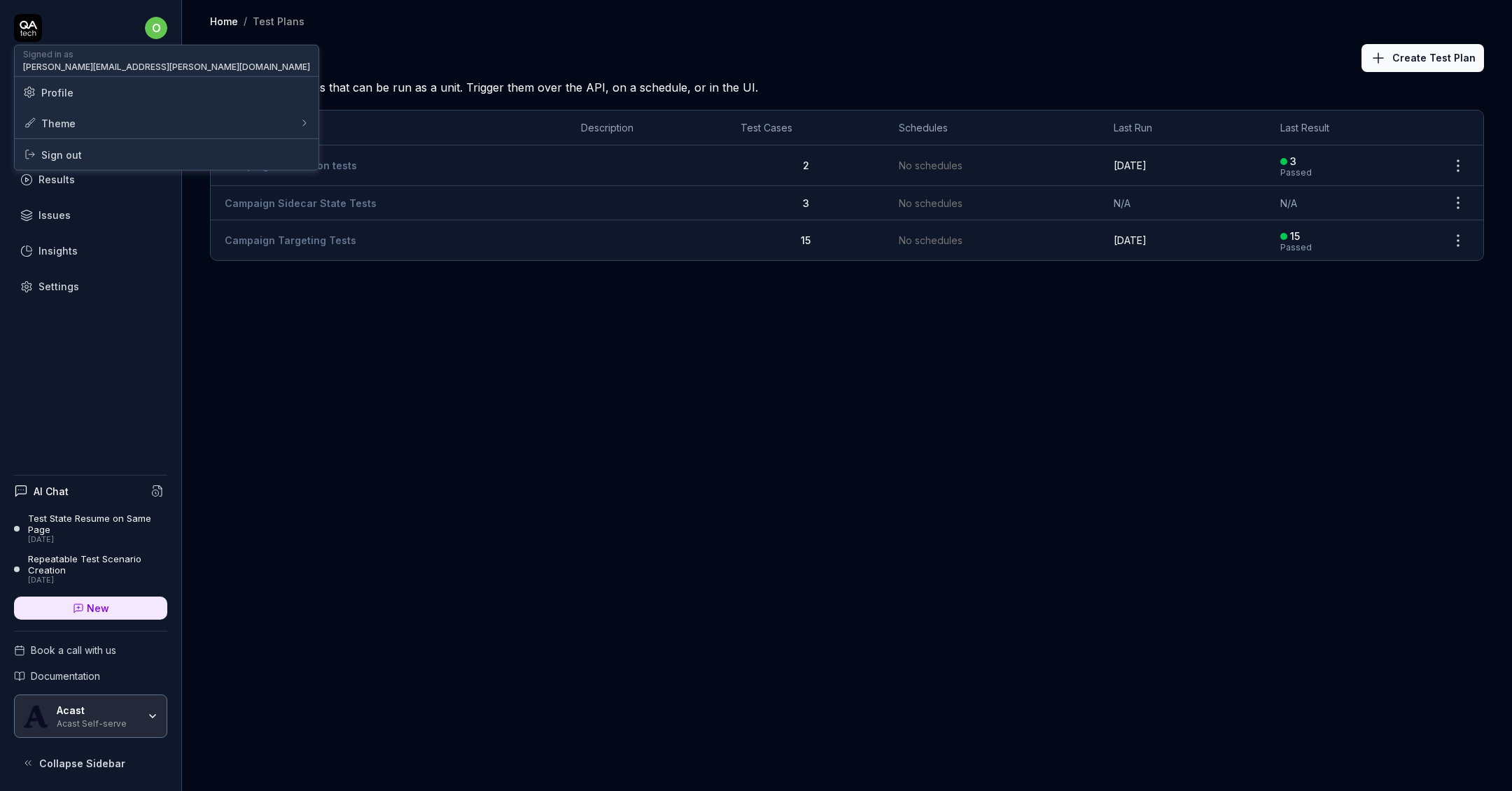
click at [149, 23] on html "o Dashboard Test Cases Test Plans Results Issues Insights Settings AI Chat Test…" at bounding box center [756, 396] width 1512 height 791
click at [233, 186] on div "System" at bounding box center [224, 187] width 47 height 21
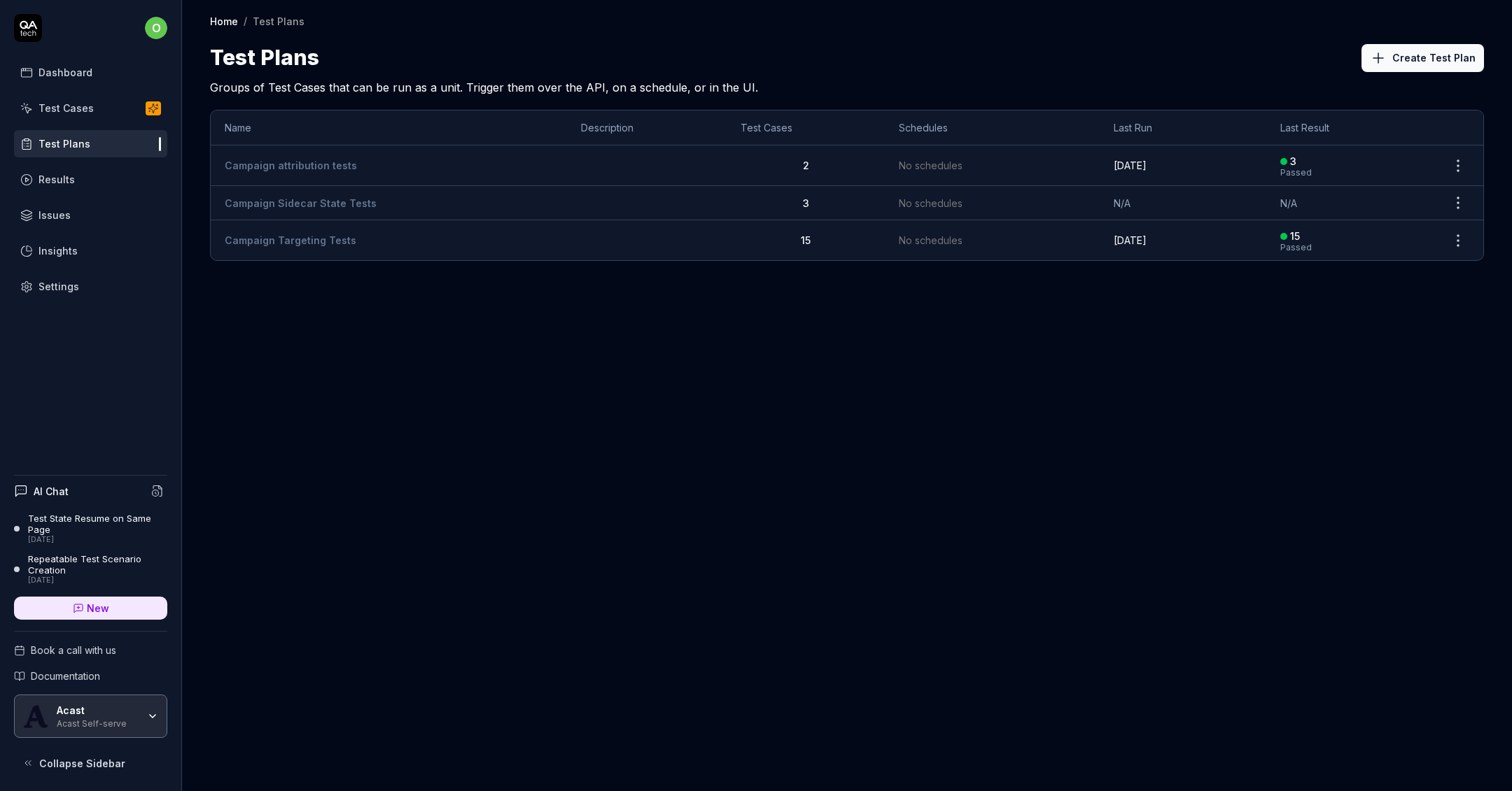
click at [452, 458] on div "Home / Test Plans Home / Test Plans Test Plans Create Test Plan Groups of Test …" at bounding box center [847, 396] width 1330 height 791
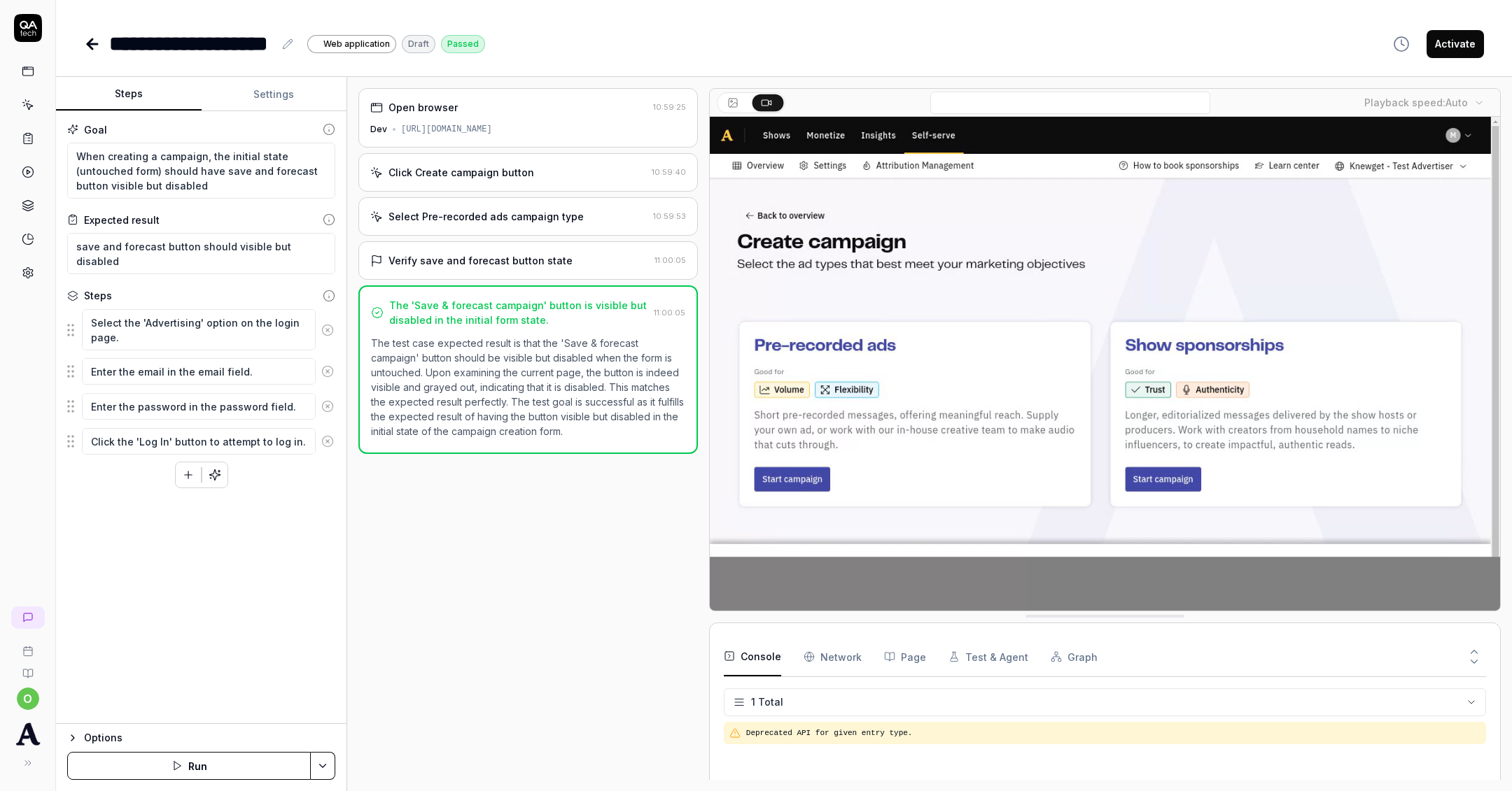
click at [1451, 37] on button "Activate" at bounding box center [1455, 44] width 58 height 28
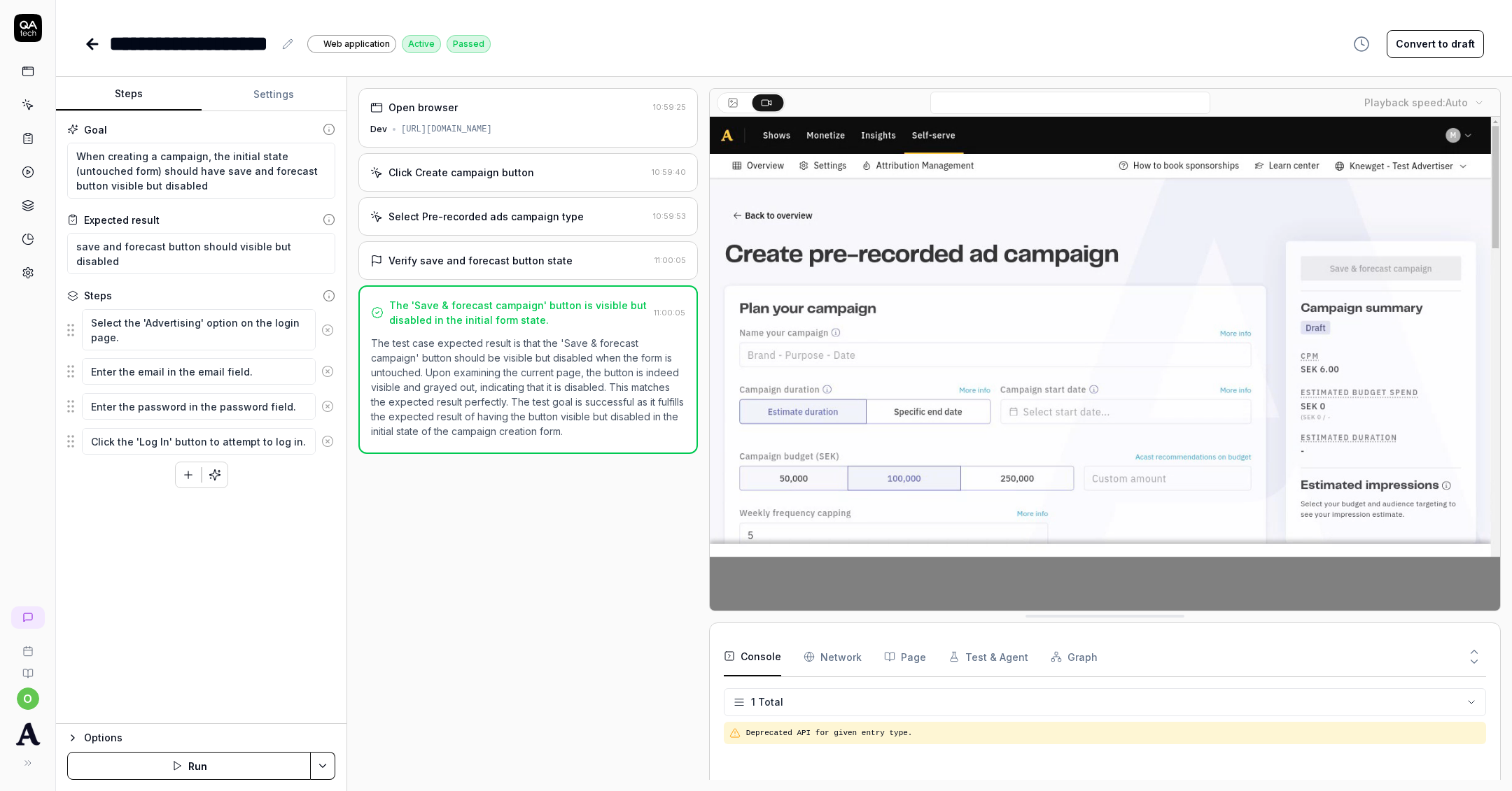
type textarea "*"
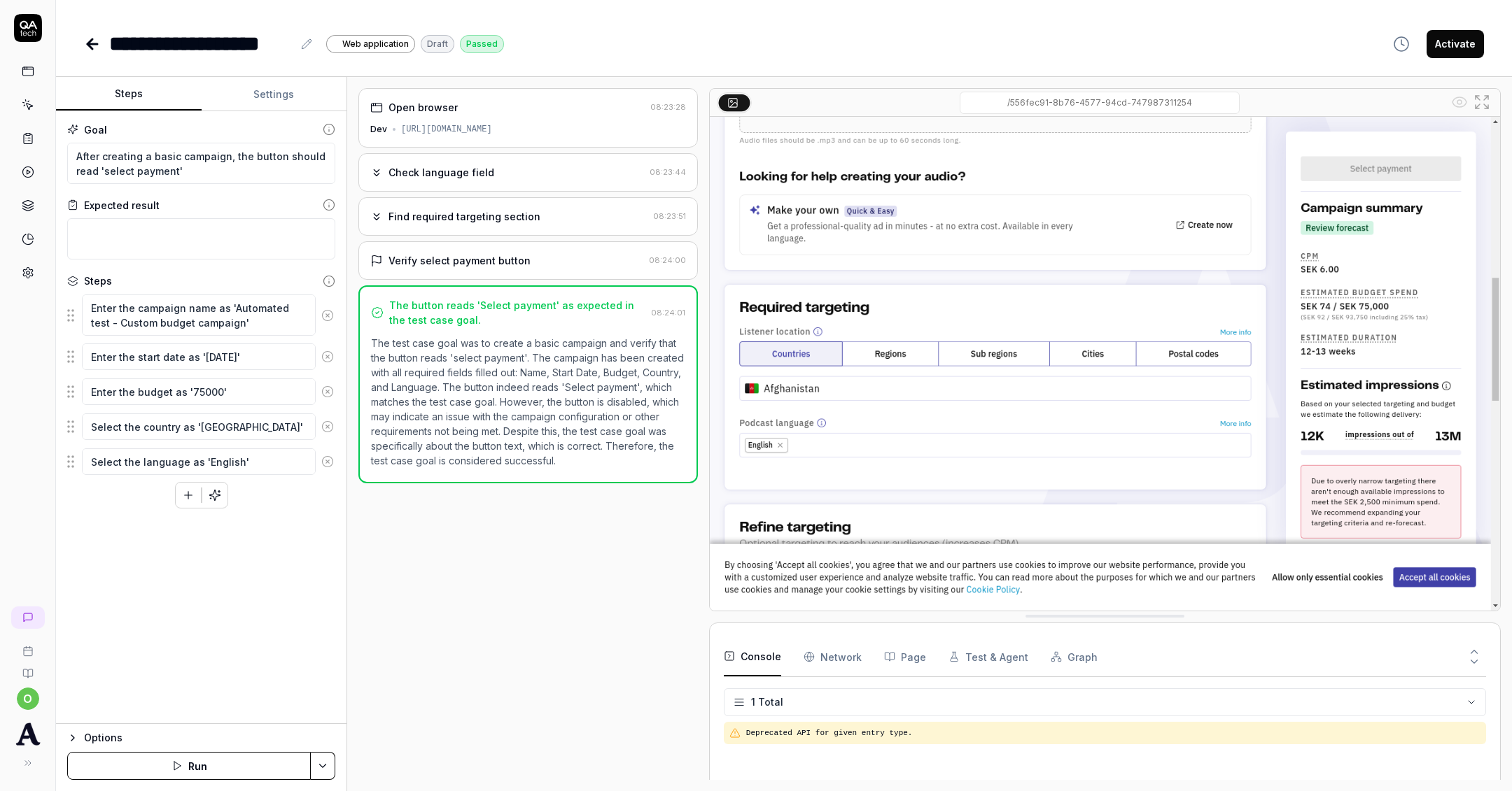
click at [1435, 36] on button "Activate" at bounding box center [1455, 44] width 58 height 28
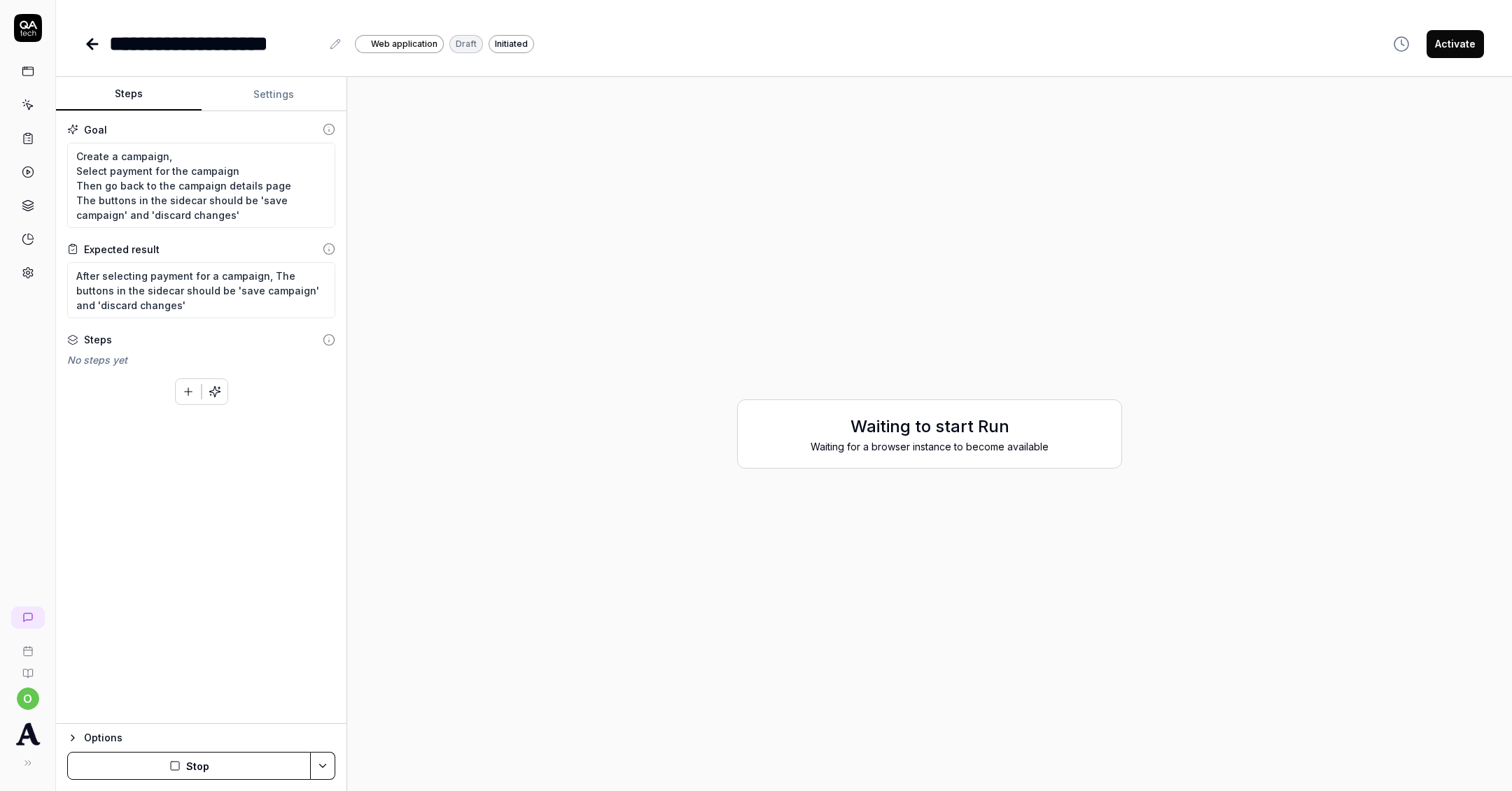
click at [1453, 49] on button "Activate" at bounding box center [1455, 44] width 58 height 28
type textarea "*"
